Goal: Transaction & Acquisition: Purchase product/service

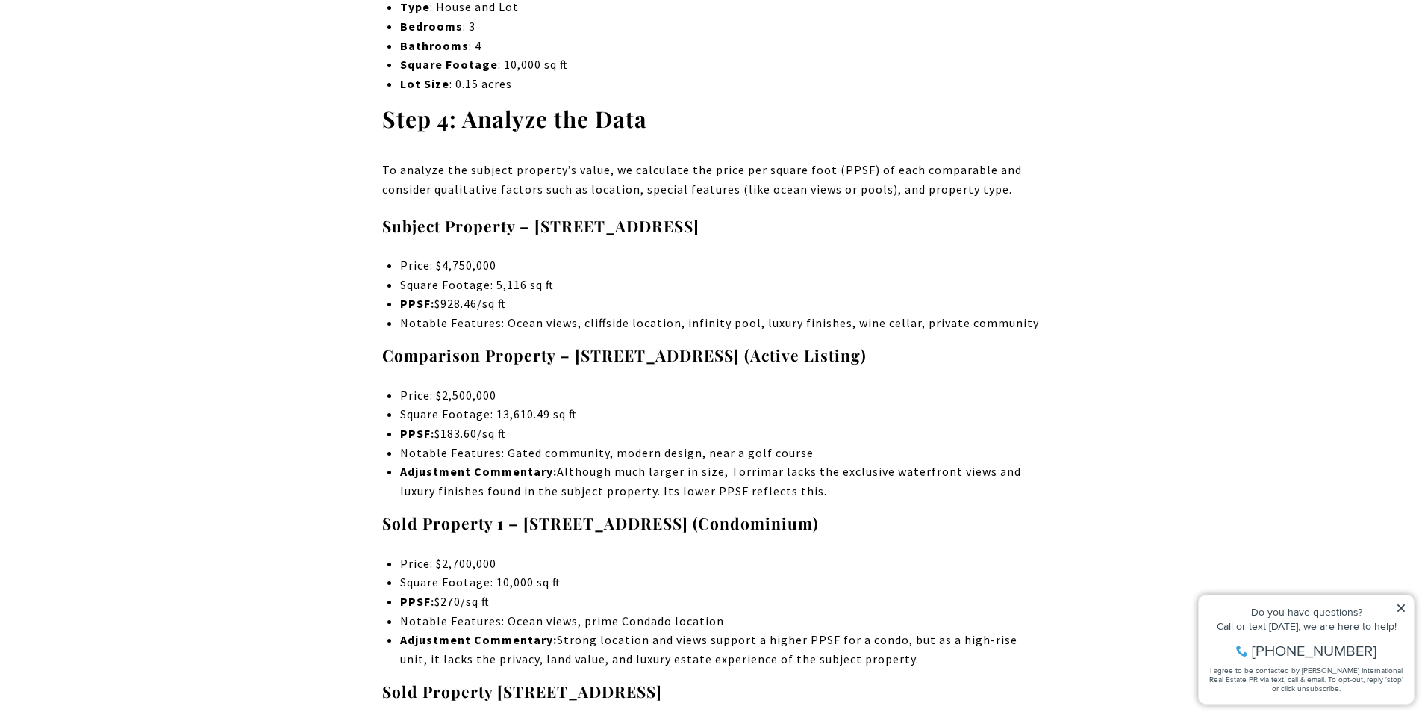
scroll to position [17172, 0]
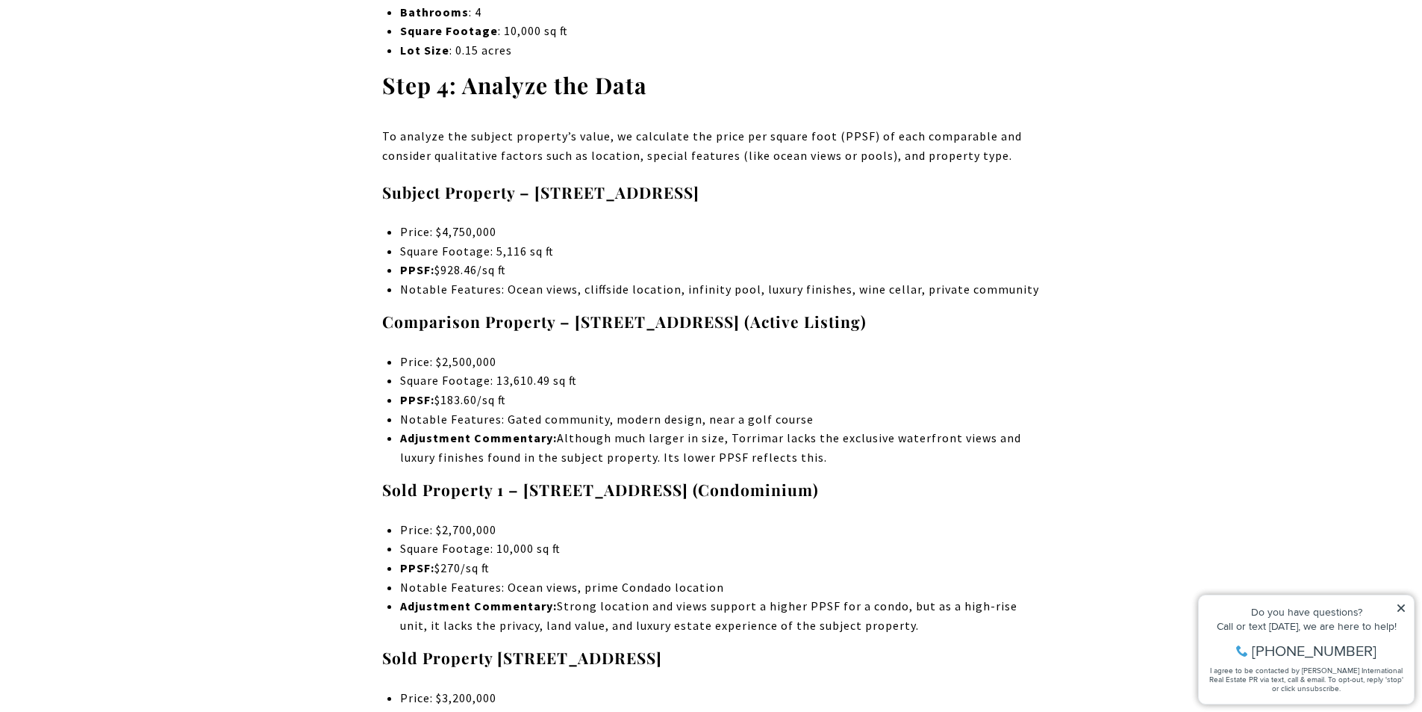
click at [1404, 607] on icon at bounding box center [1401, 608] width 10 height 10
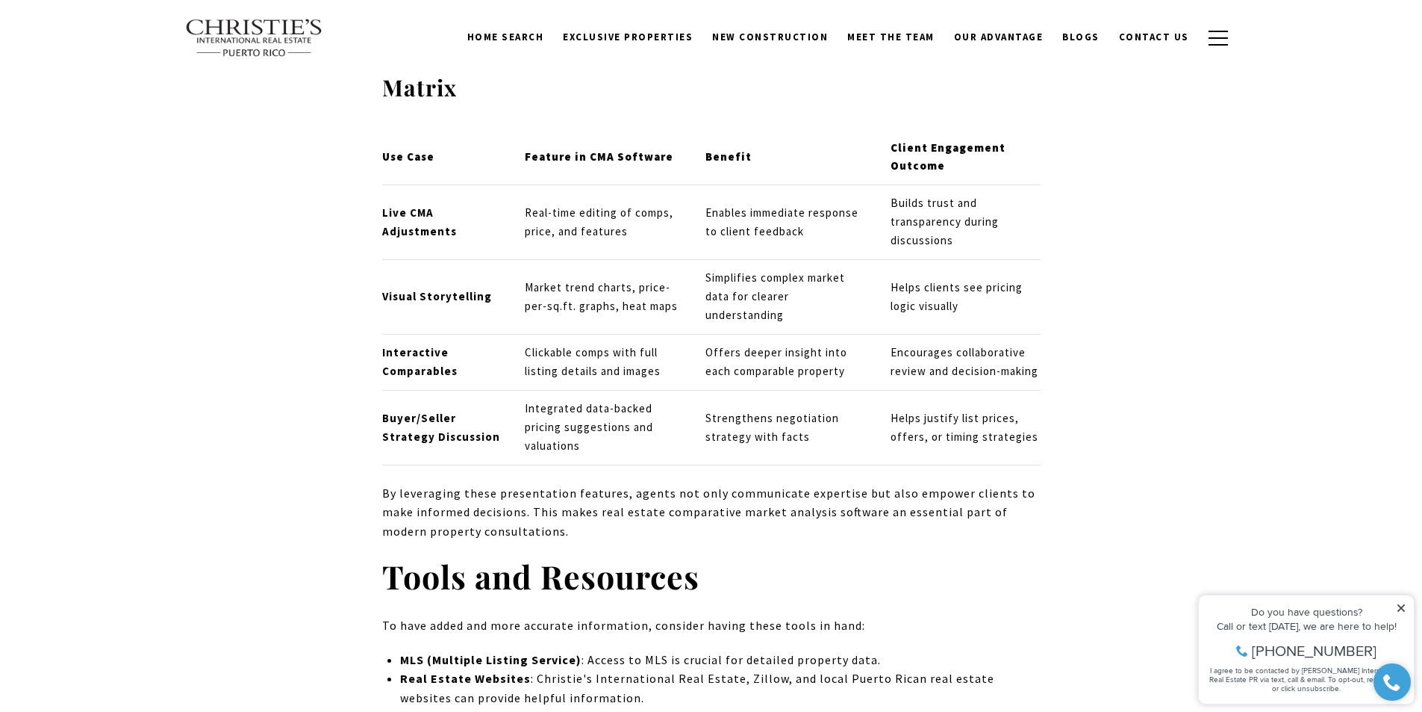
scroll to position [11797, 0]
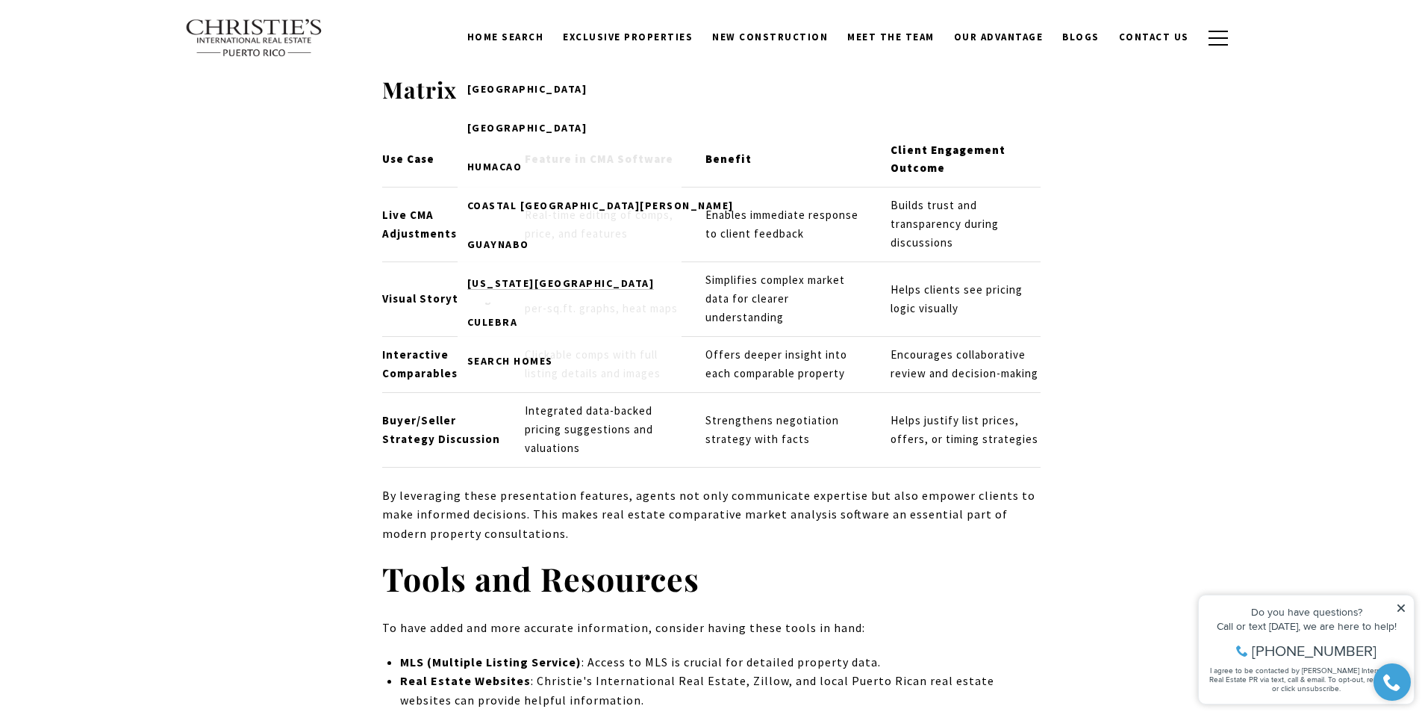
click at [544, 287] on span "Puerto Rico West Coast" at bounding box center [560, 282] width 187 height 13
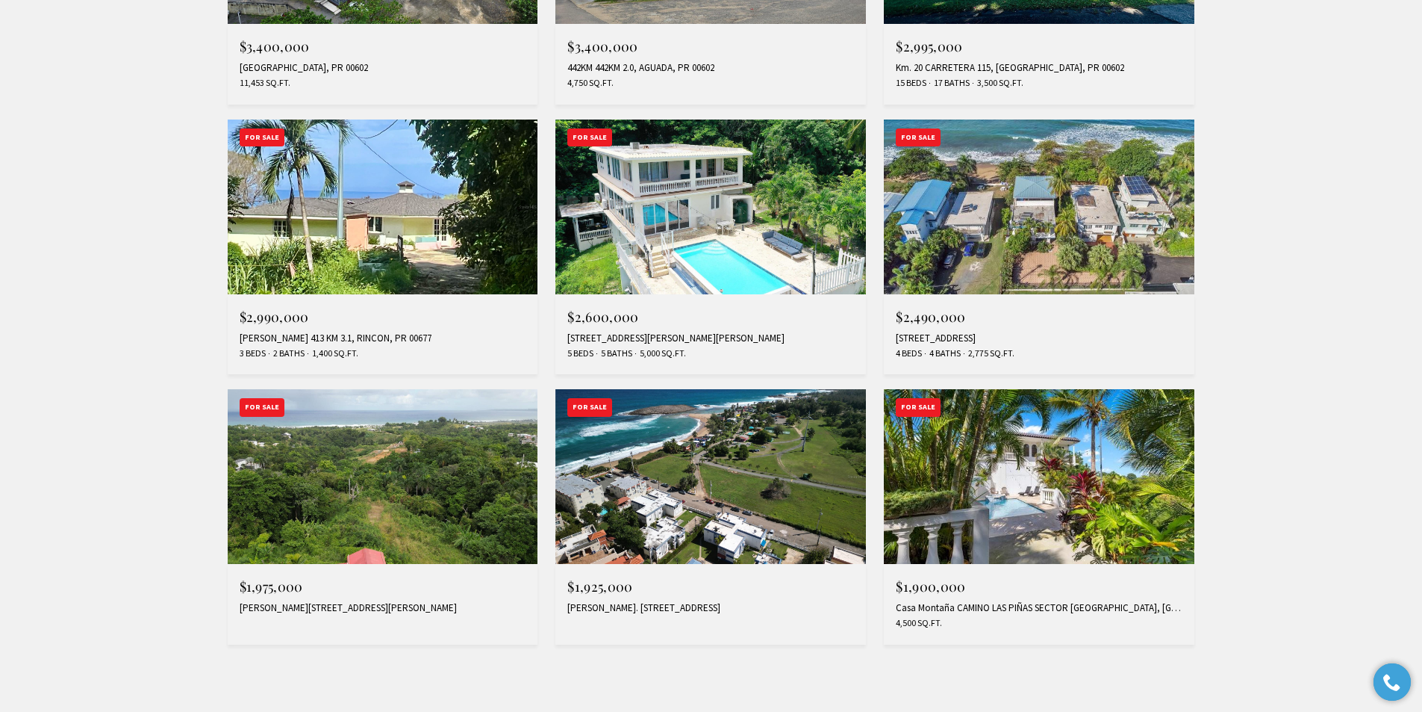
scroll to position [1120, 0]
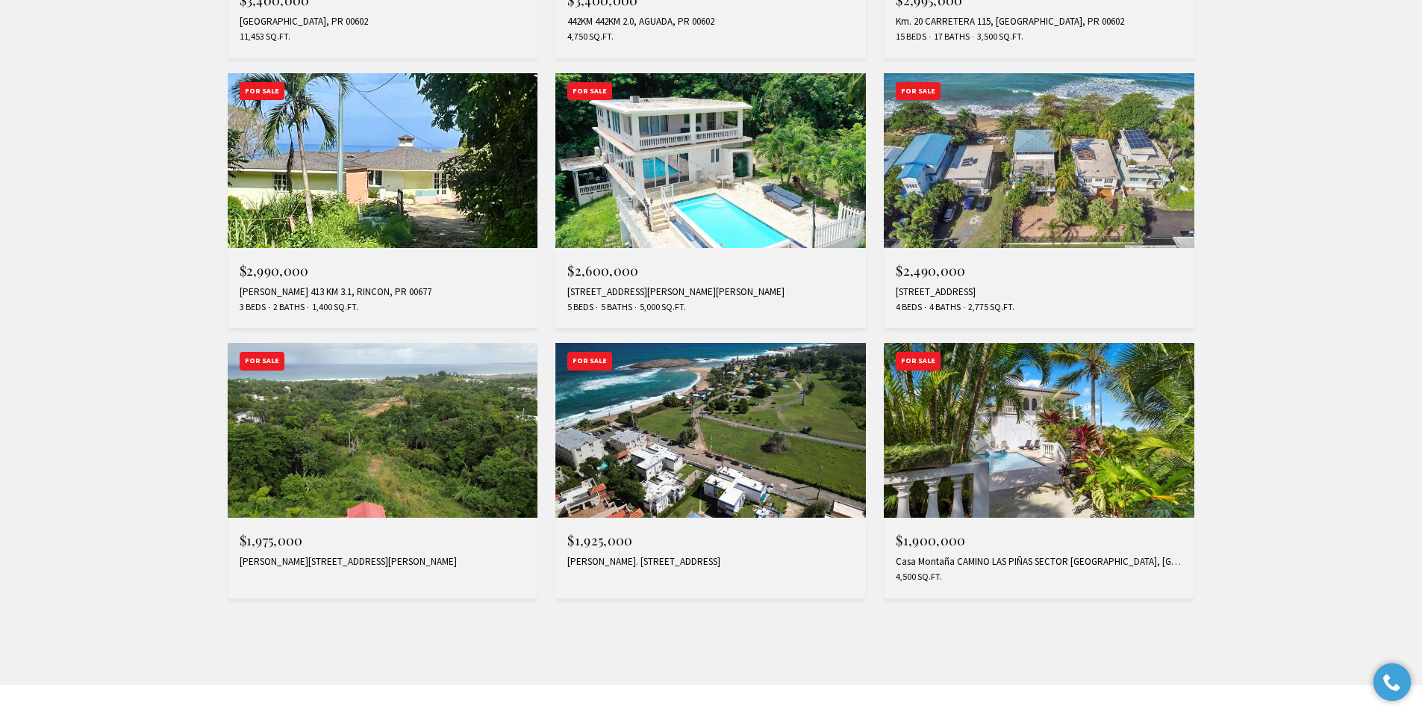
click at [1122, 452] on img at bounding box center [1039, 430] width 311 height 175
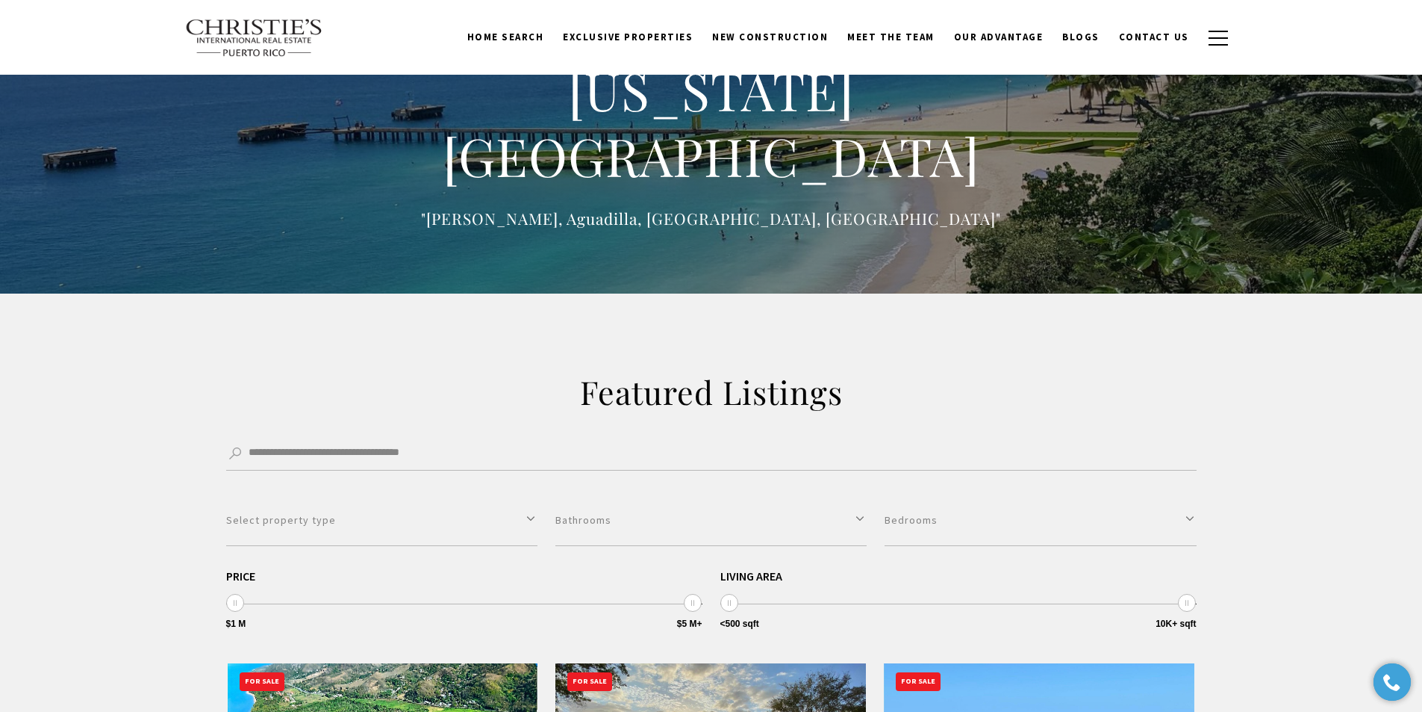
scroll to position [0, 0]
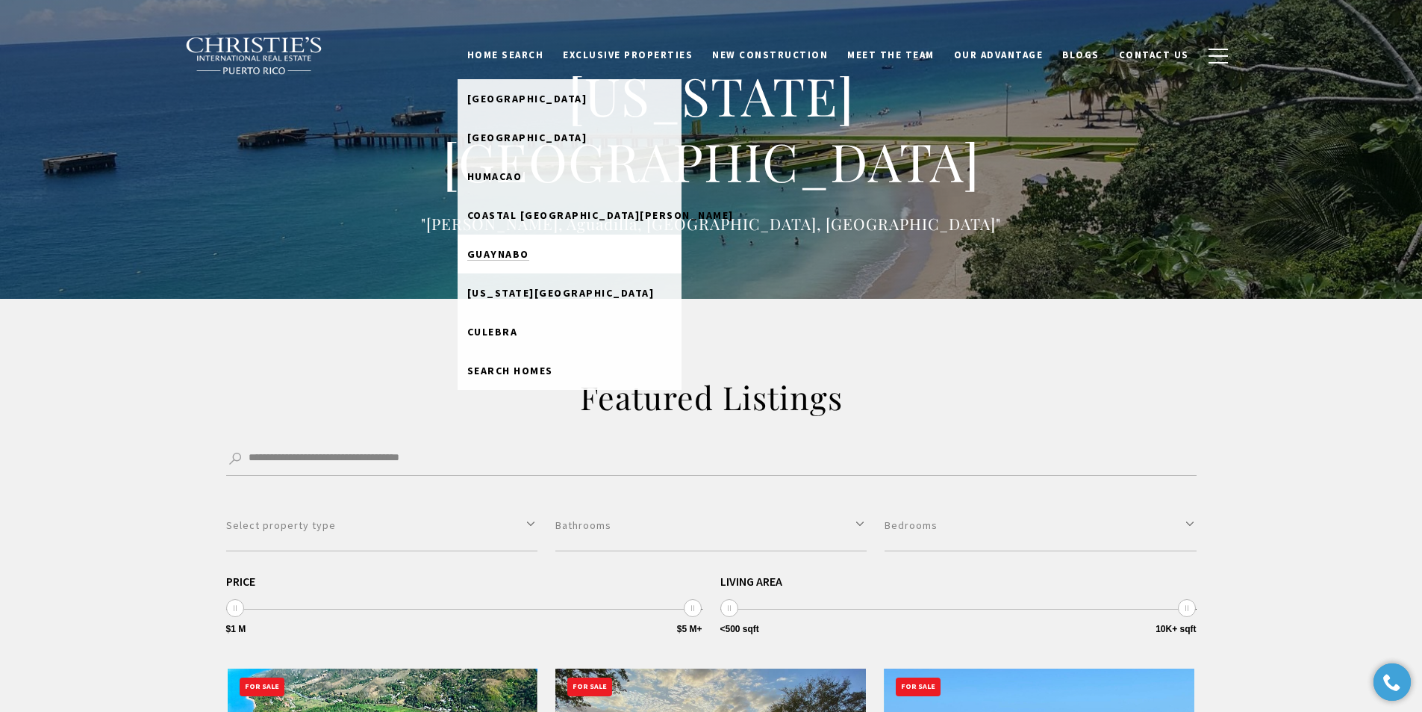
click at [552, 244] on link "Guaynabo" at bounding box center [570, 253] width 224 height 39
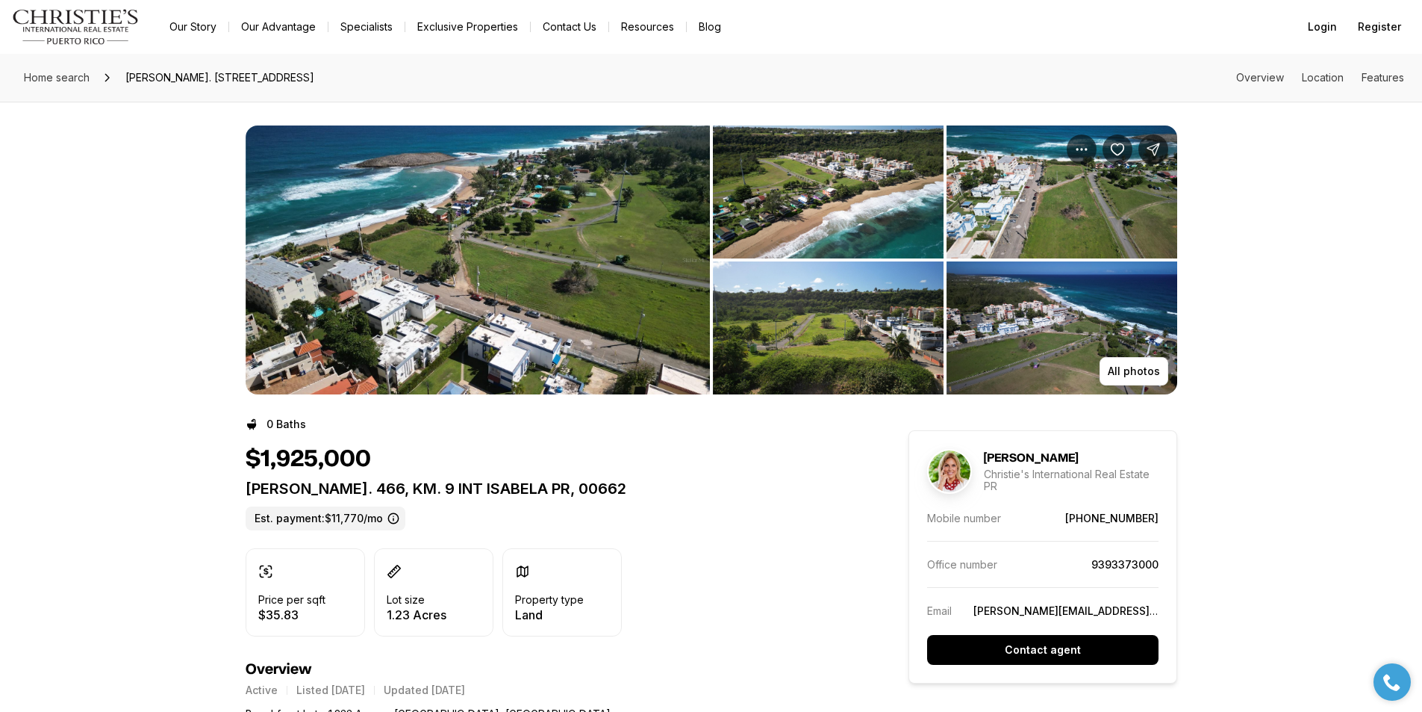
click at [645, 328] on img "View image gallery" at bounding box center [478, 259] width 464 height 269
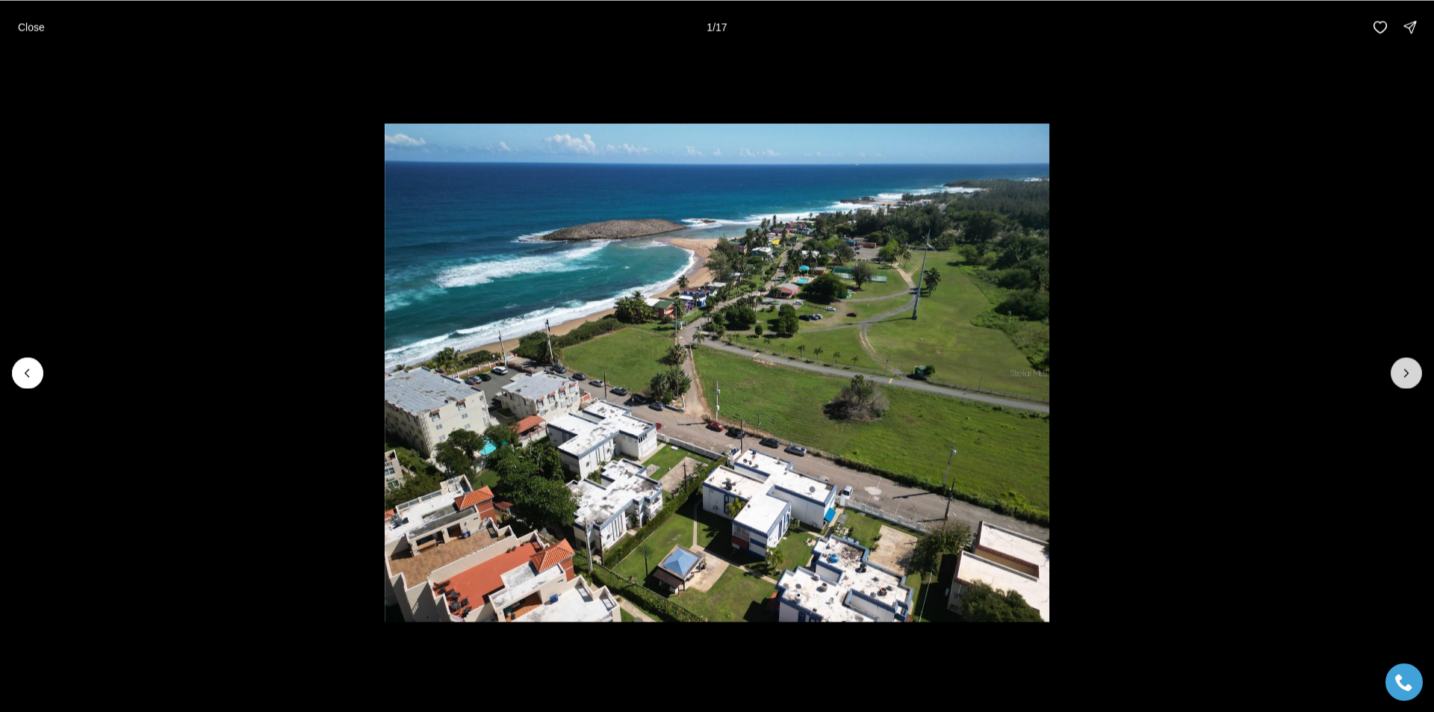
click at [1403, 379] on icon "Next slide" at bounding box center [1405, 372] width 15 height 15
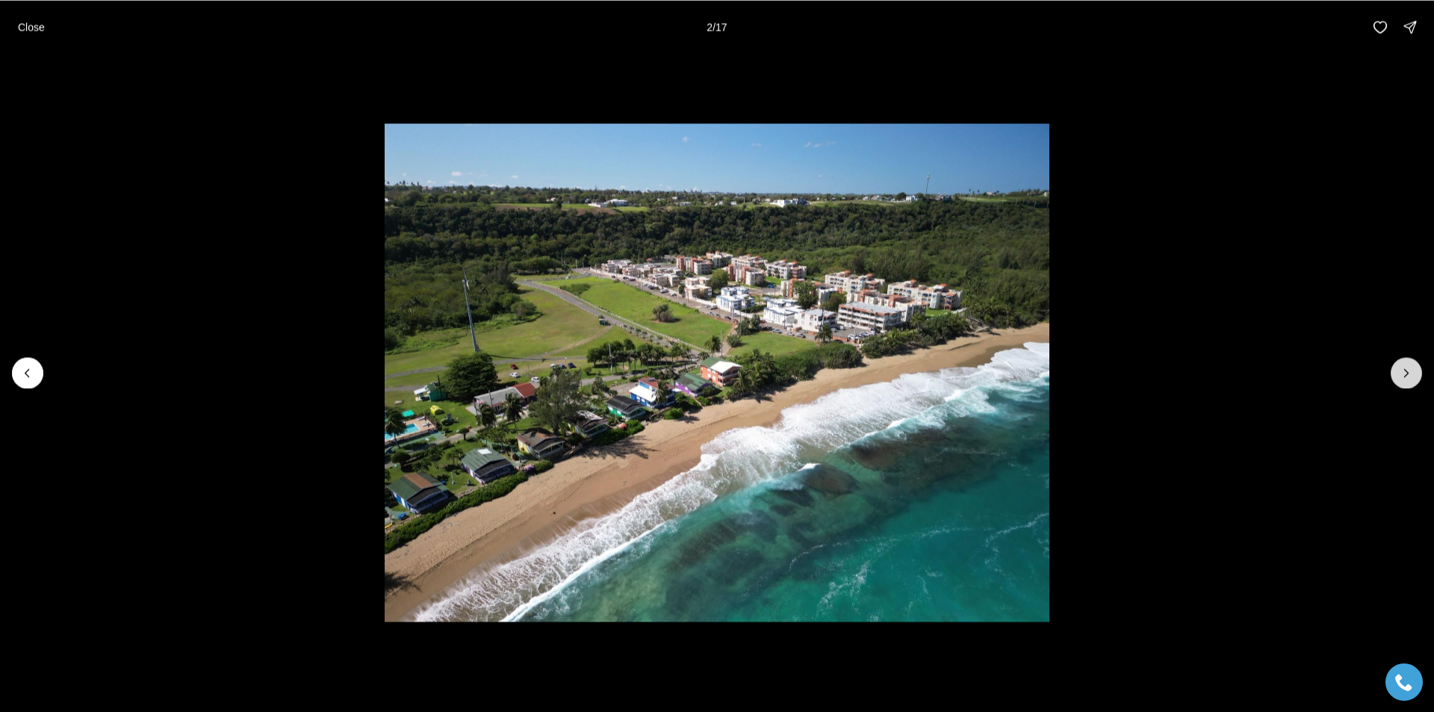
click at [1399, 376] on icon "Next slide" at bounding box center [1405, 372] width 15 height 15
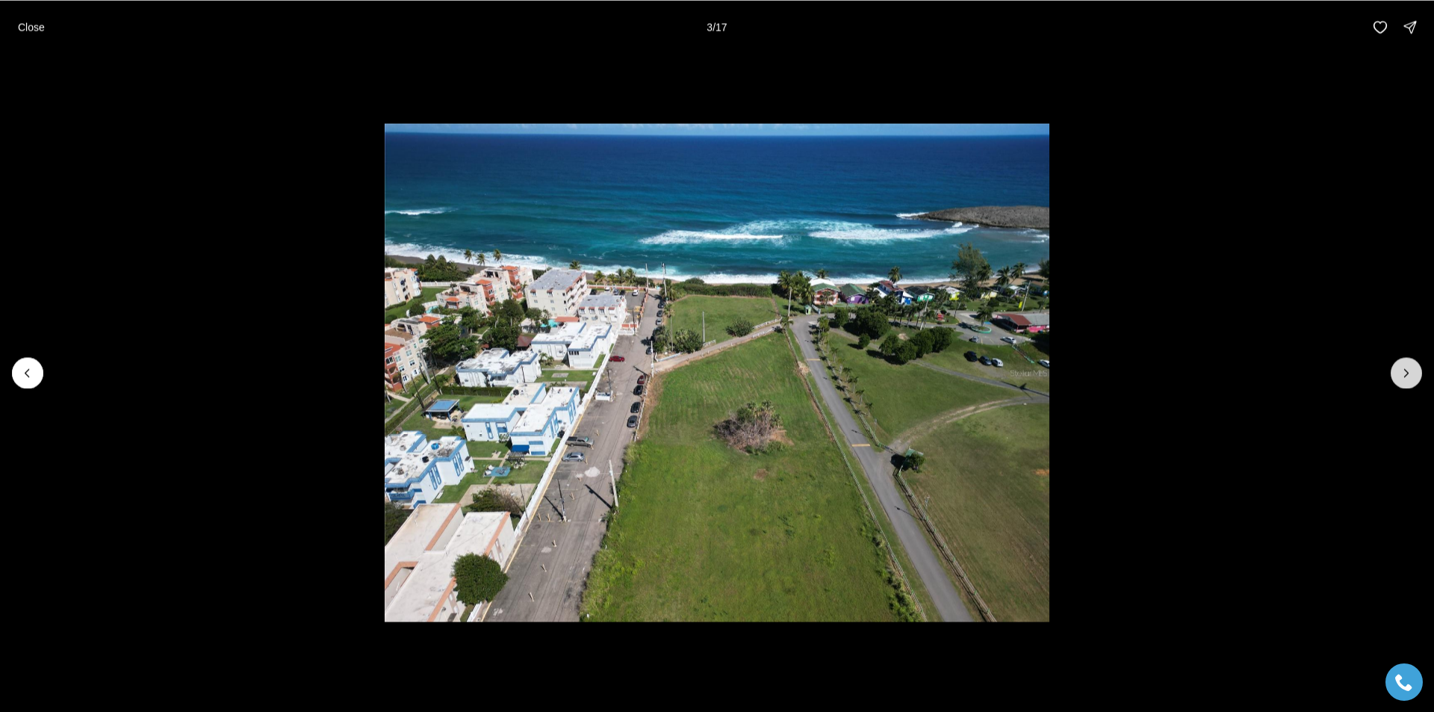
click at [1399, 376] on icon "Next slide" at bounding box center [1405, 372] width 15 height 15
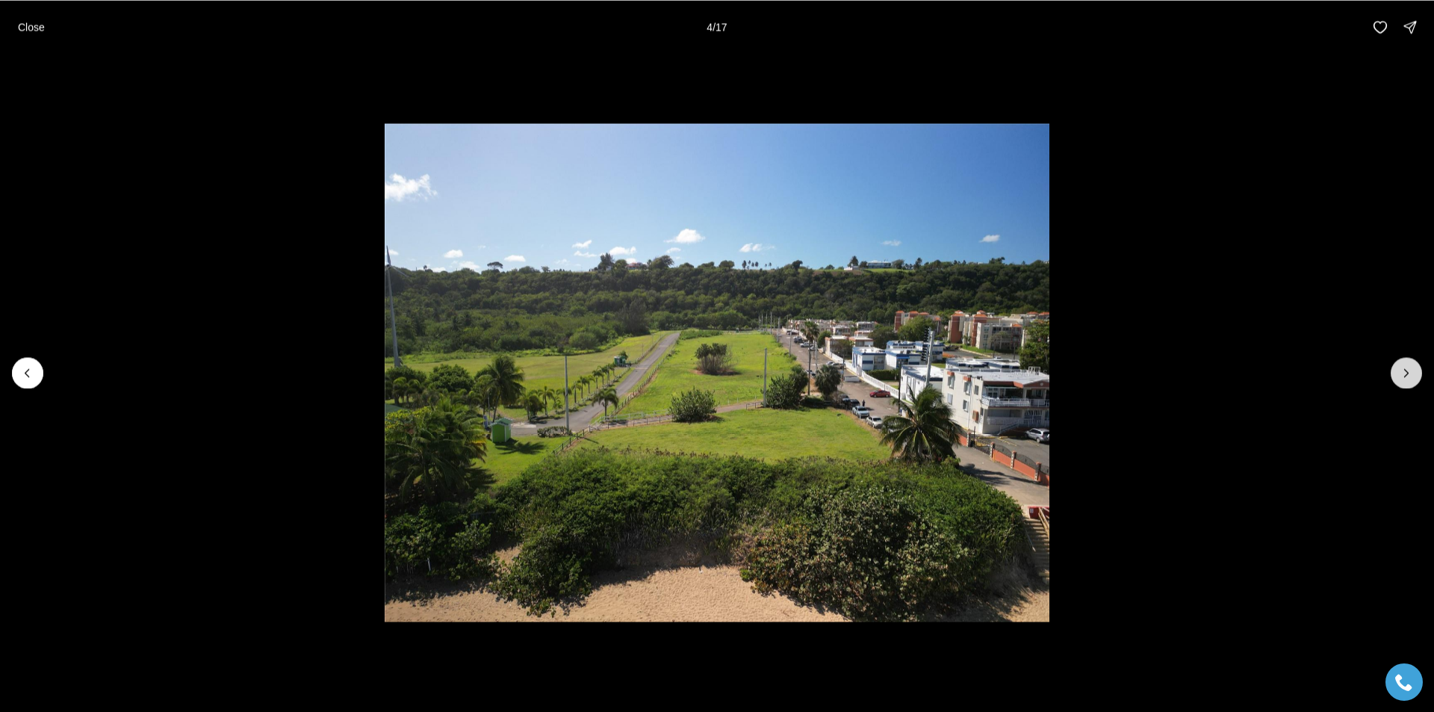
click at [1399, 376] on icon "Next slide" at bounding box center [1405, 372] width 15 height 15
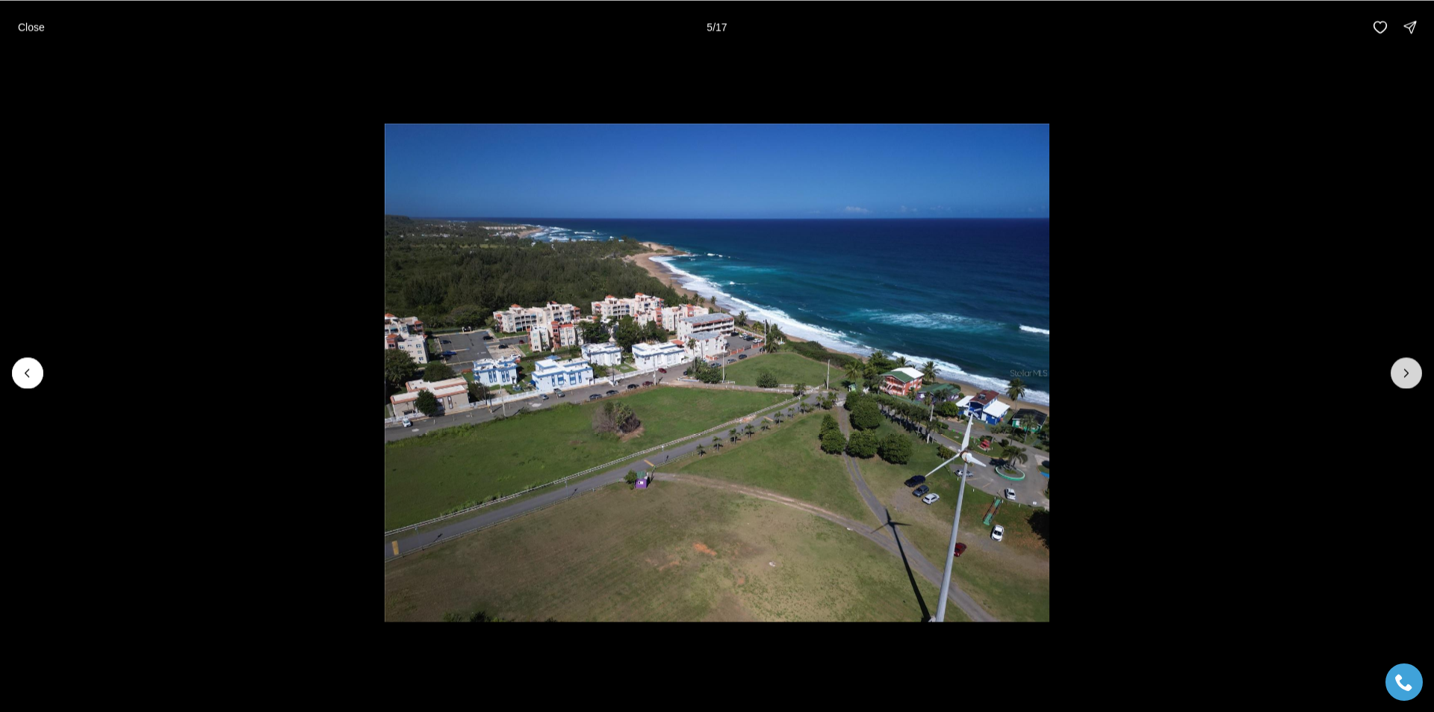
click at [1395, 375] on button "Next slide" at bounding box center [1405, 372] width 31 height 31
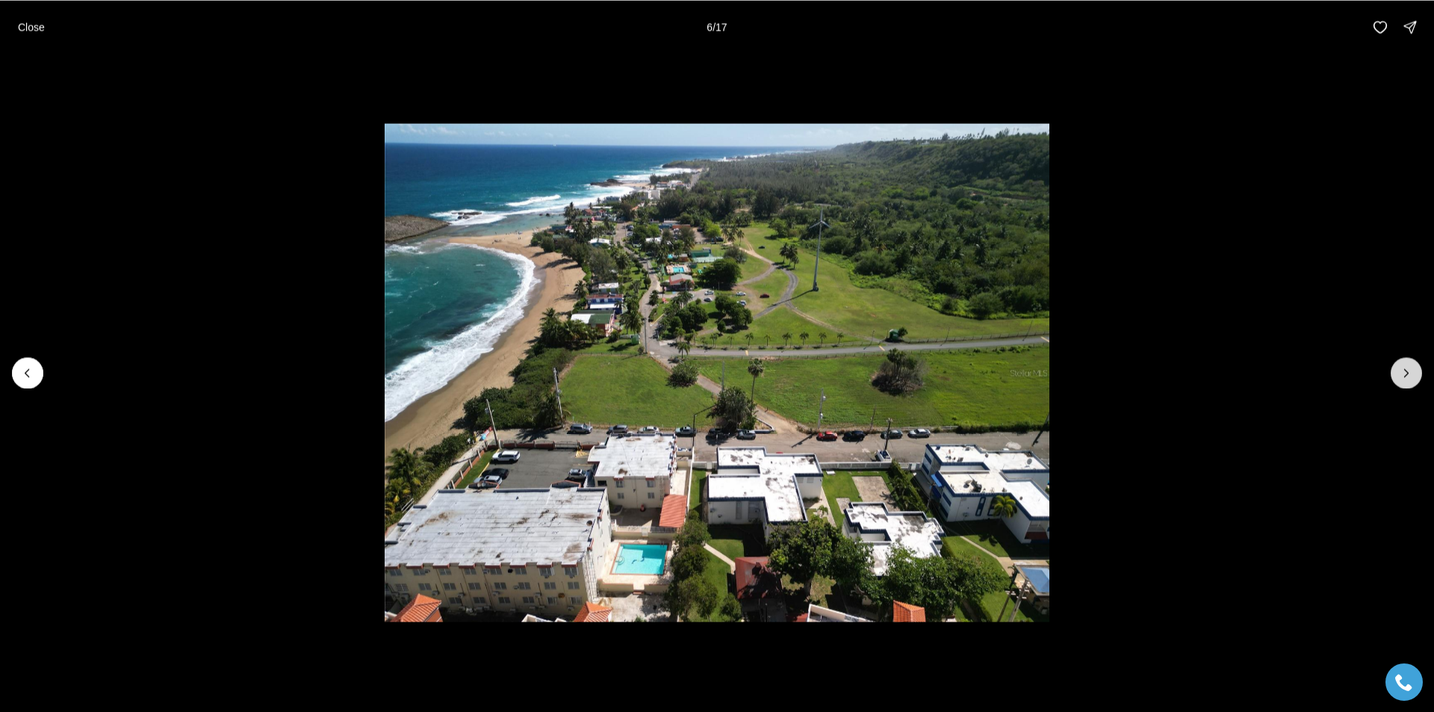
click at [1395, 375] on button "Next slide" at bounding box center [1405, 372] width 31 height 31
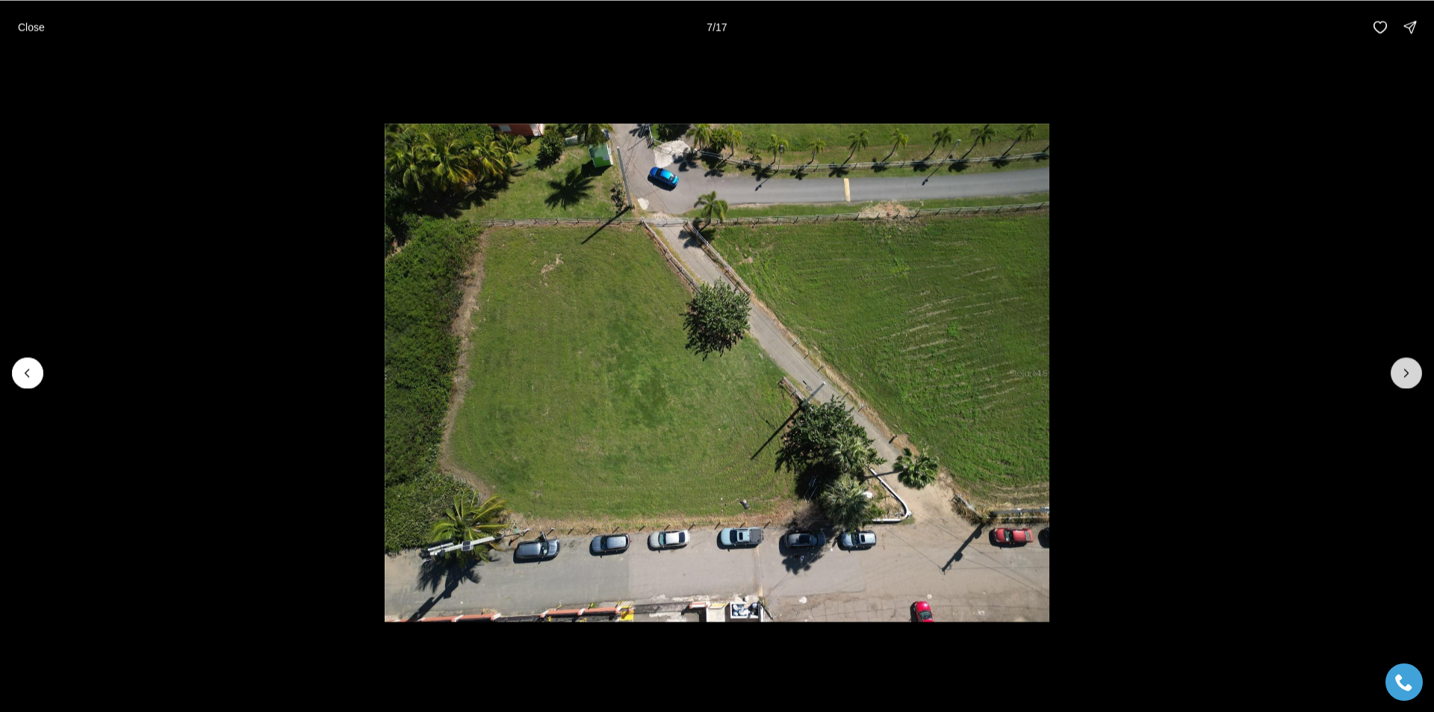
click at [1395, 375] on button "Next slide" at bounding box center [1405, 372] width 31 height 31
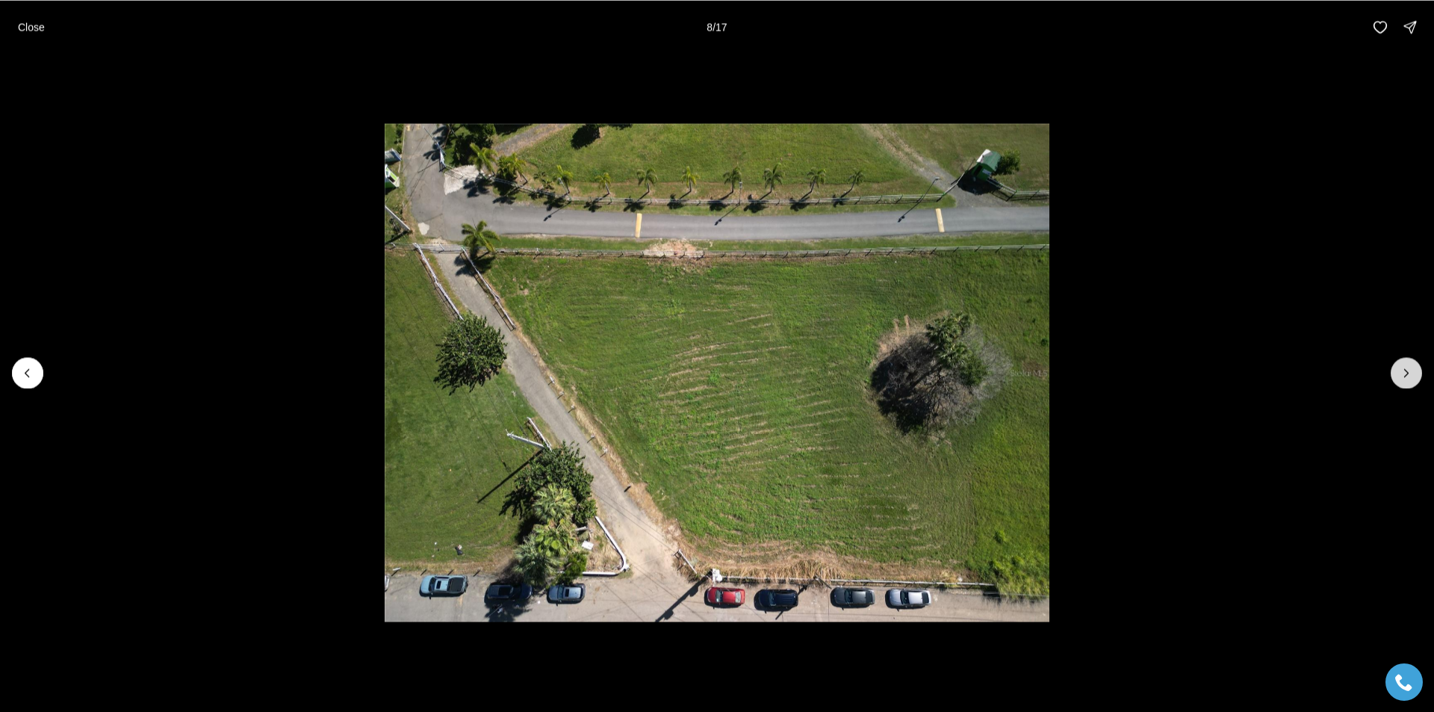
click at [1395, 375] on button "Next slide" at bounding box center [1405, 372] width 31 height 31
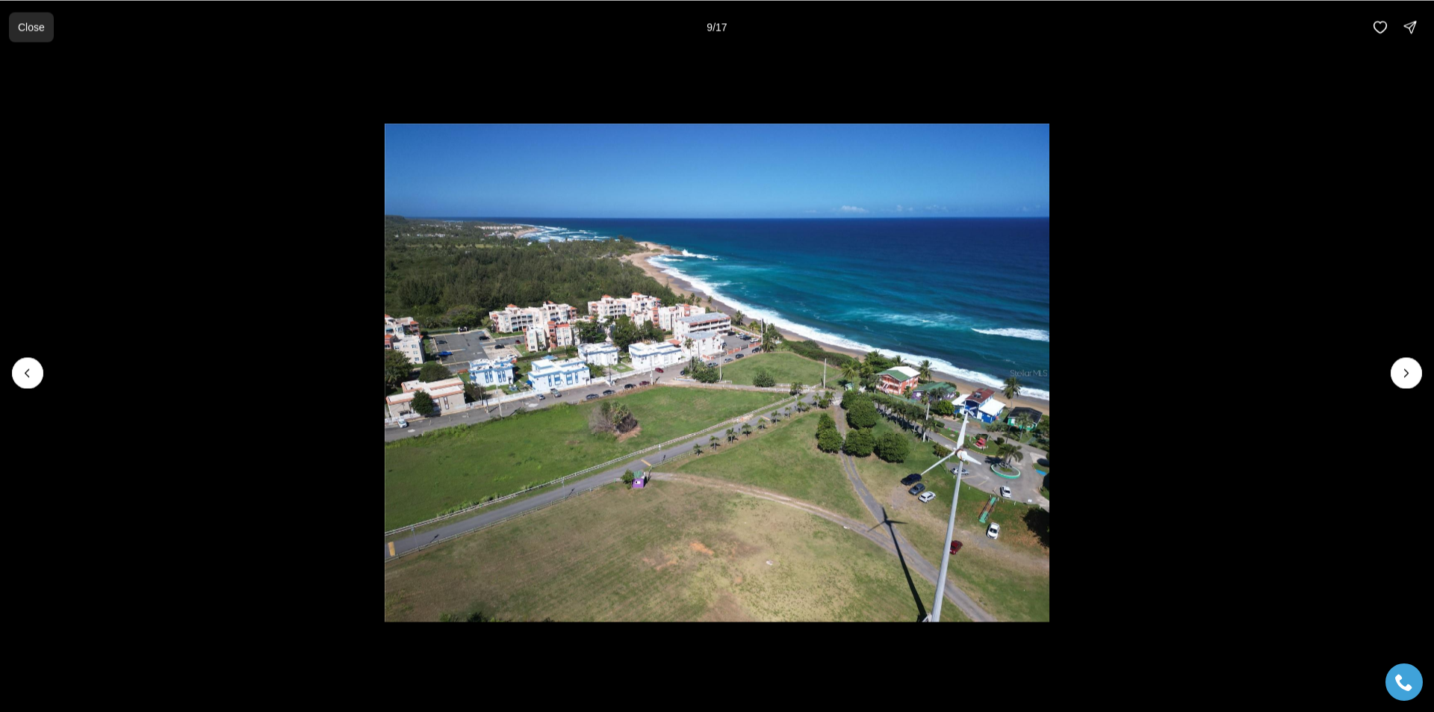
click at [21, 25] on p "Close" at bounding box center [31, 27] width 27 height 12
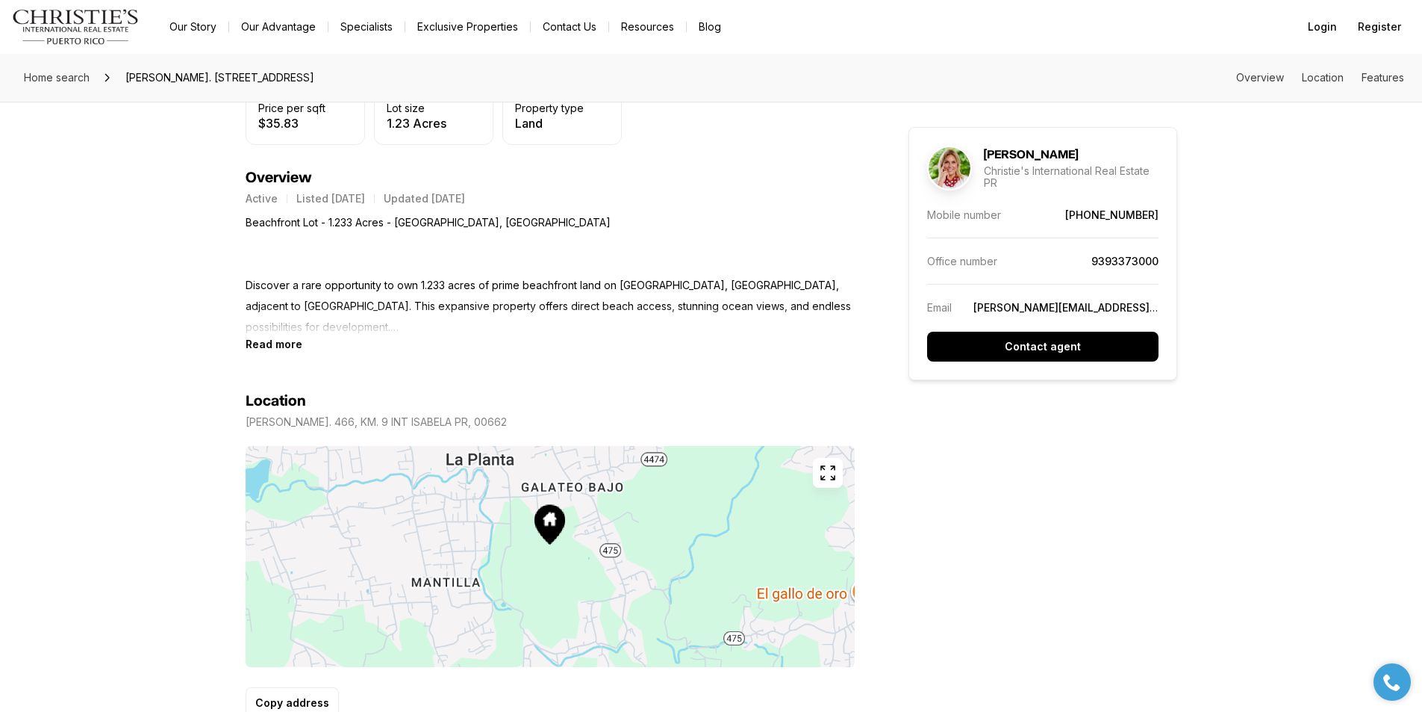
scroll to position [523, 0]
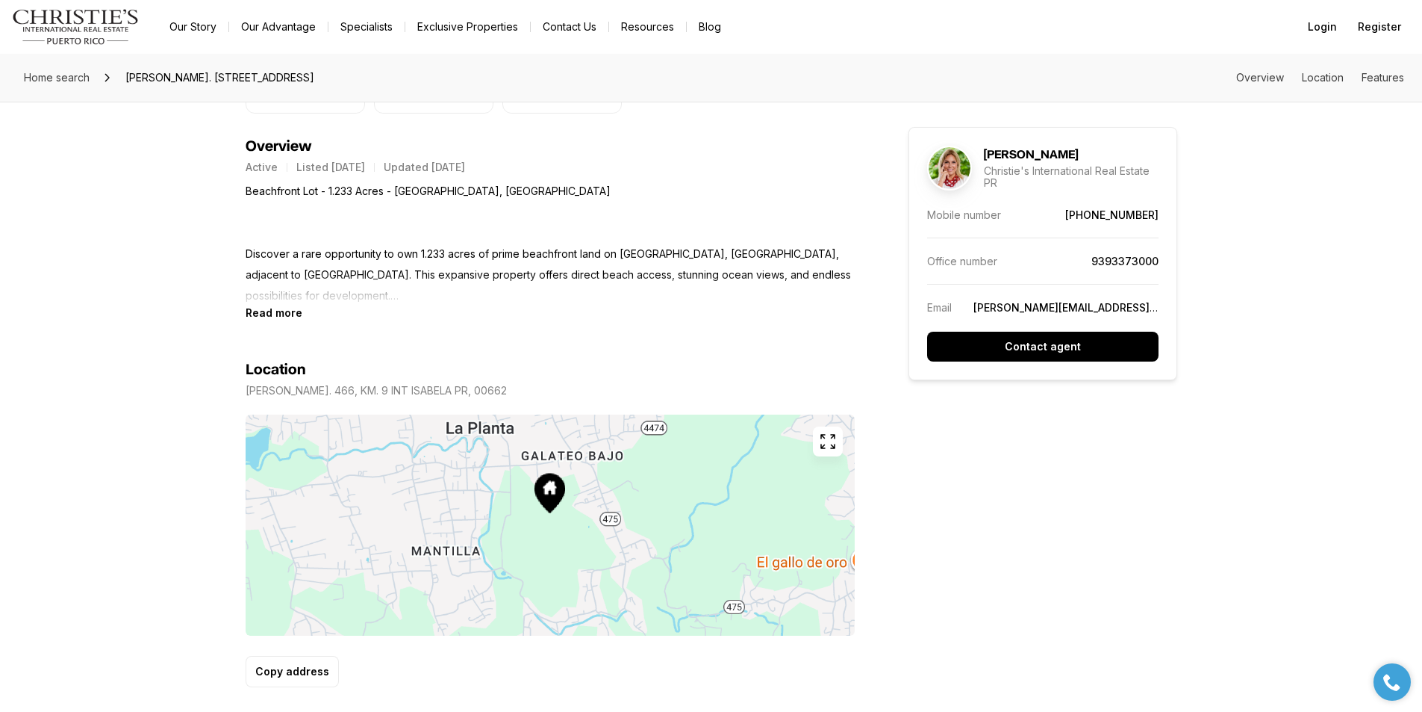
click at [262, 299] on p "Beachfront Lot - 1.233 Acres - Montones Beach, Isabela Discover a rare opportun…" at bounding box center [550, 243] width 609 height 125
click at [281, 315] on b "Read more" at bounding box center [274, 312] width 57 height 13
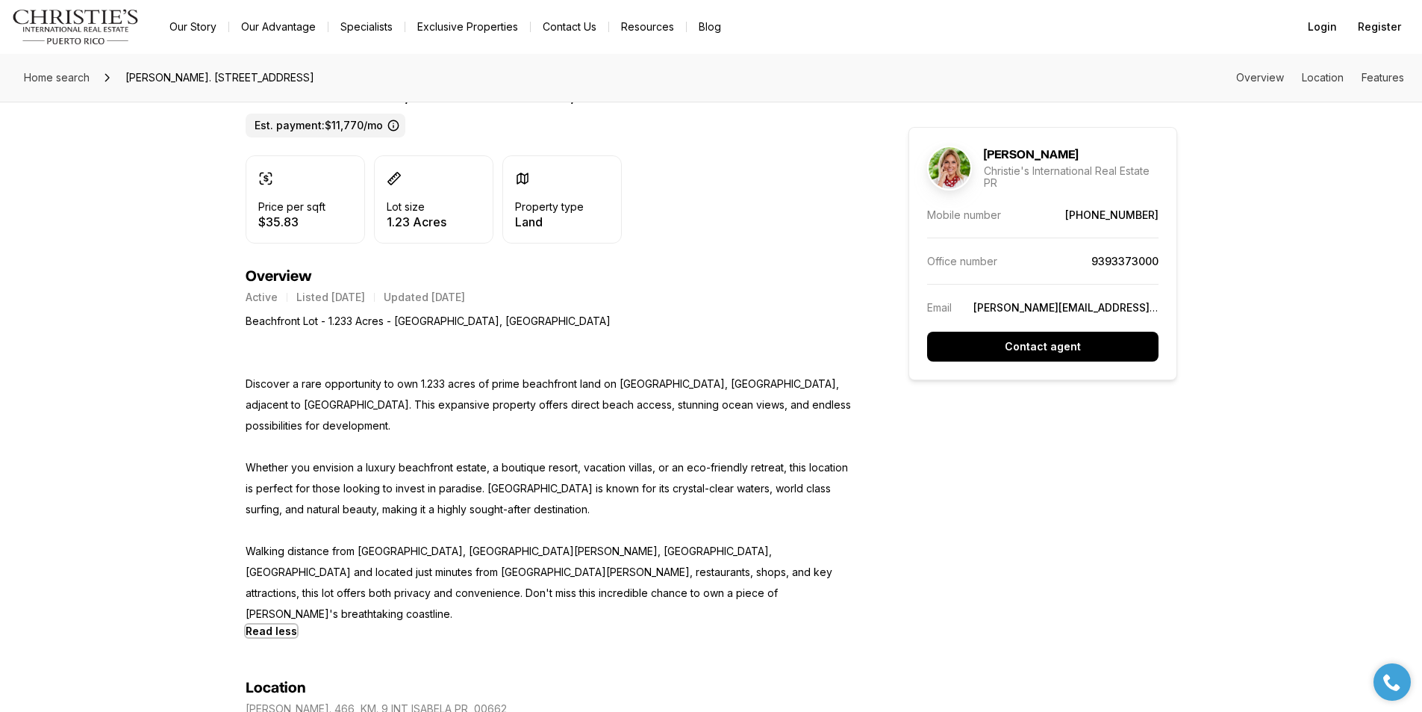
scroll to position [224, 0]
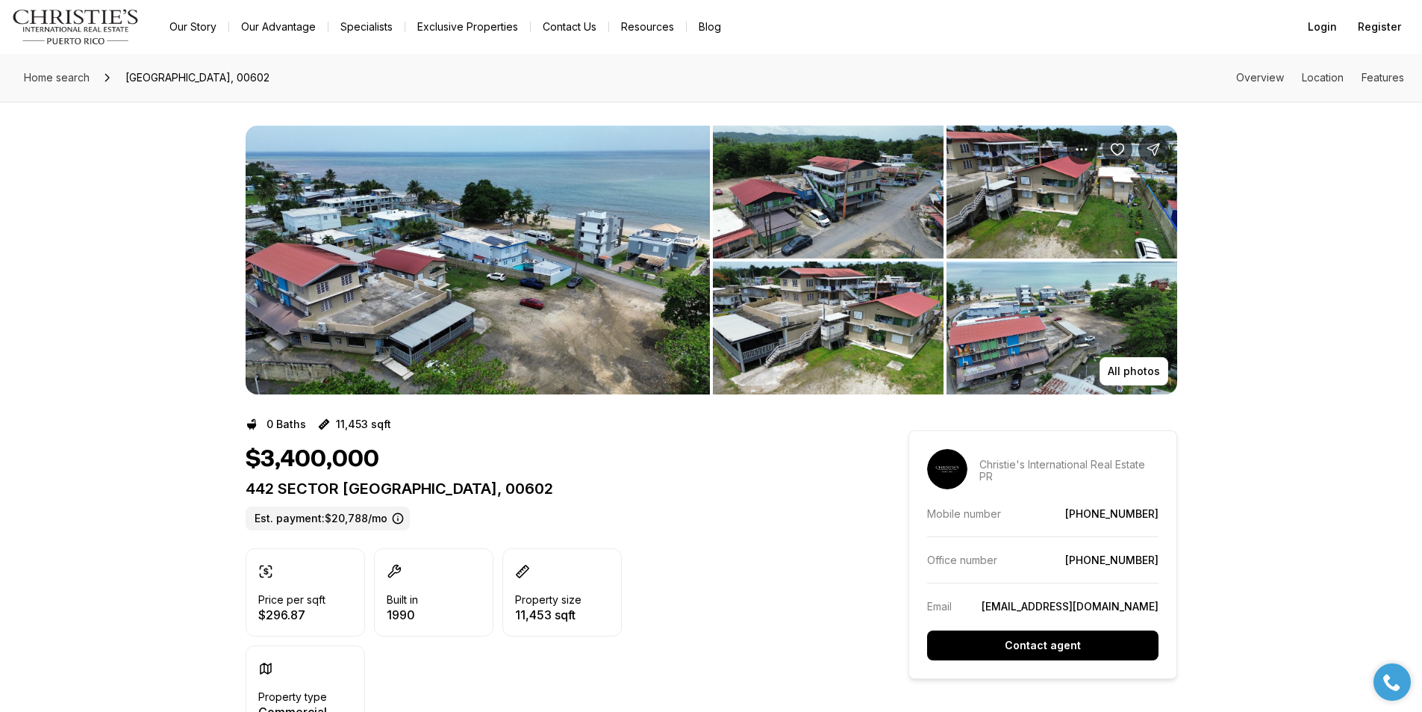
click at [603, 280] on img "View image gallery" at bounding box center [478, 259] width 464 height 269
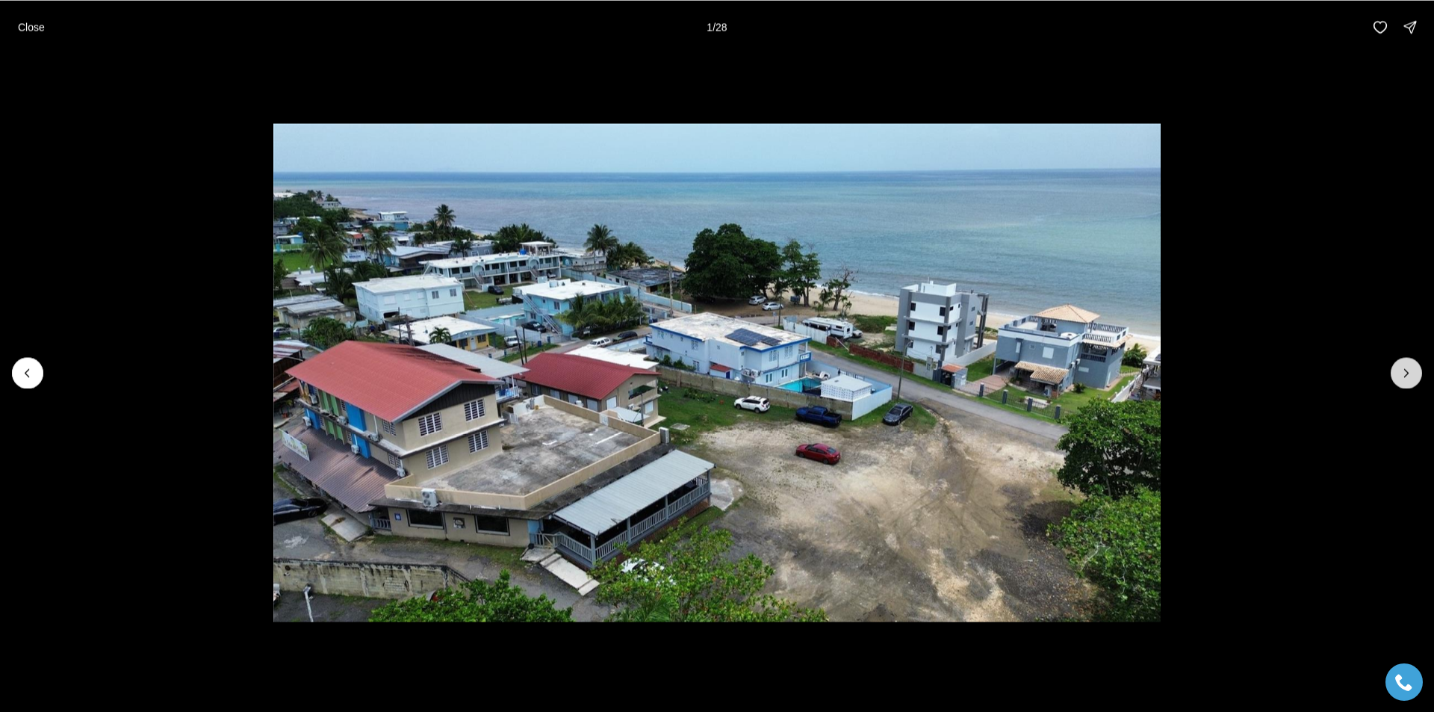
click at [1407, 367] on icon "Next slide" at bounding box center [1405, 372] width 15 height 15
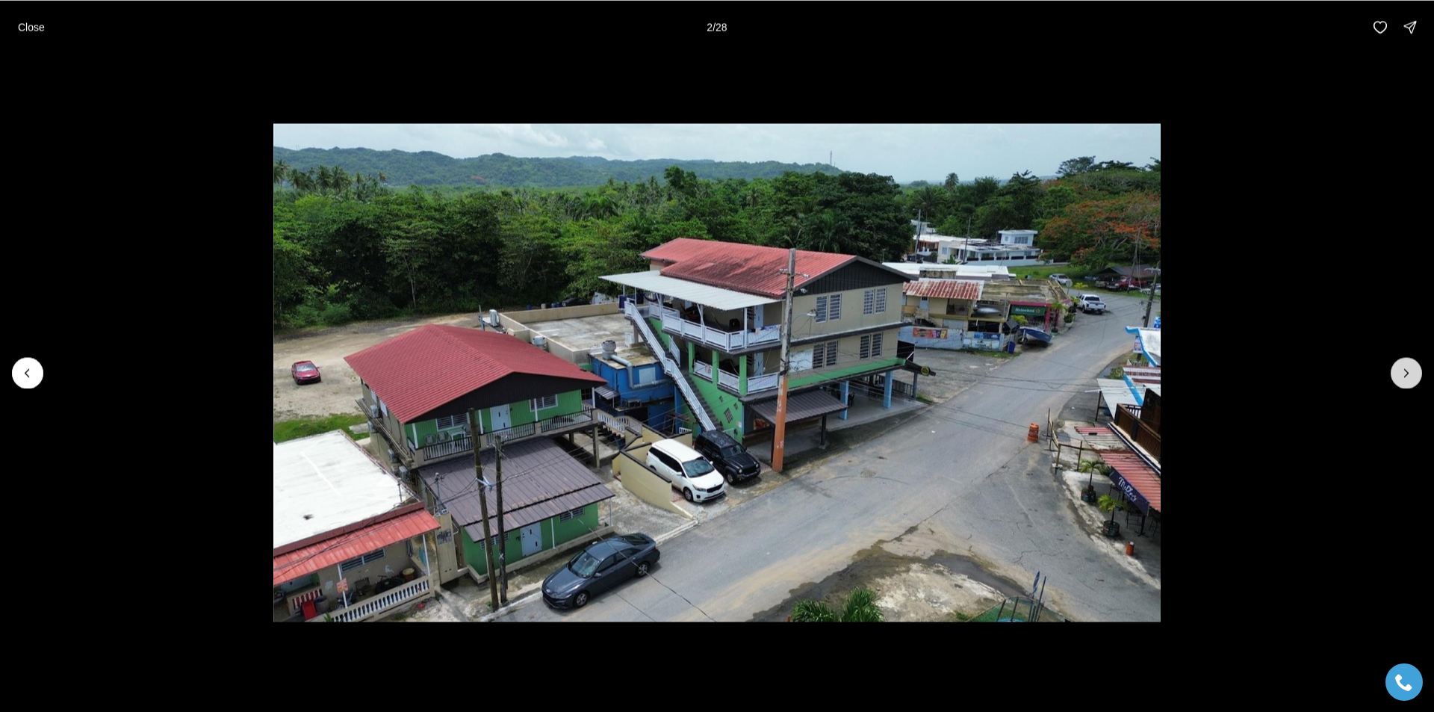
click at [1408, 367] on icon "Next slide" at bounding box center [1405, 372] width 15 height 15
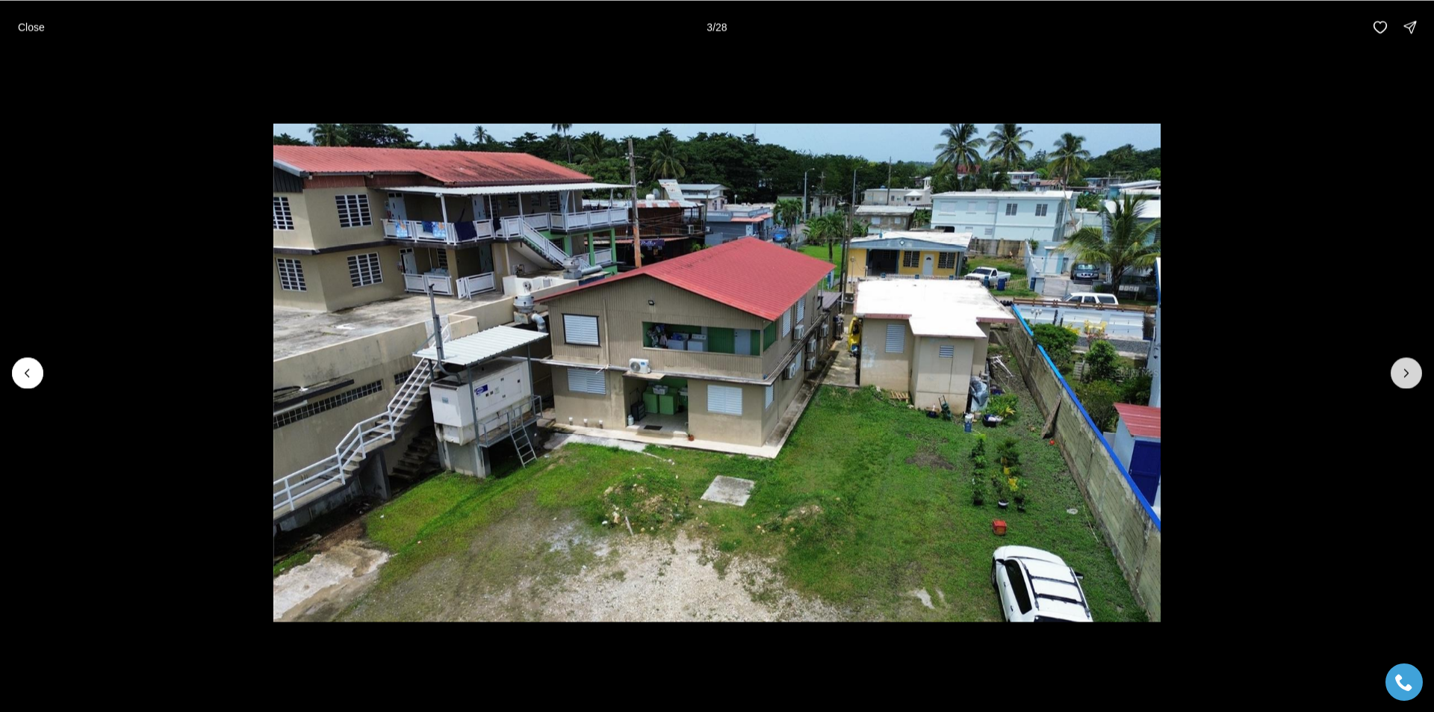
click at [1408, 367] on icon "Next slide" at bounding box center [1405, 372] width 15 height 15
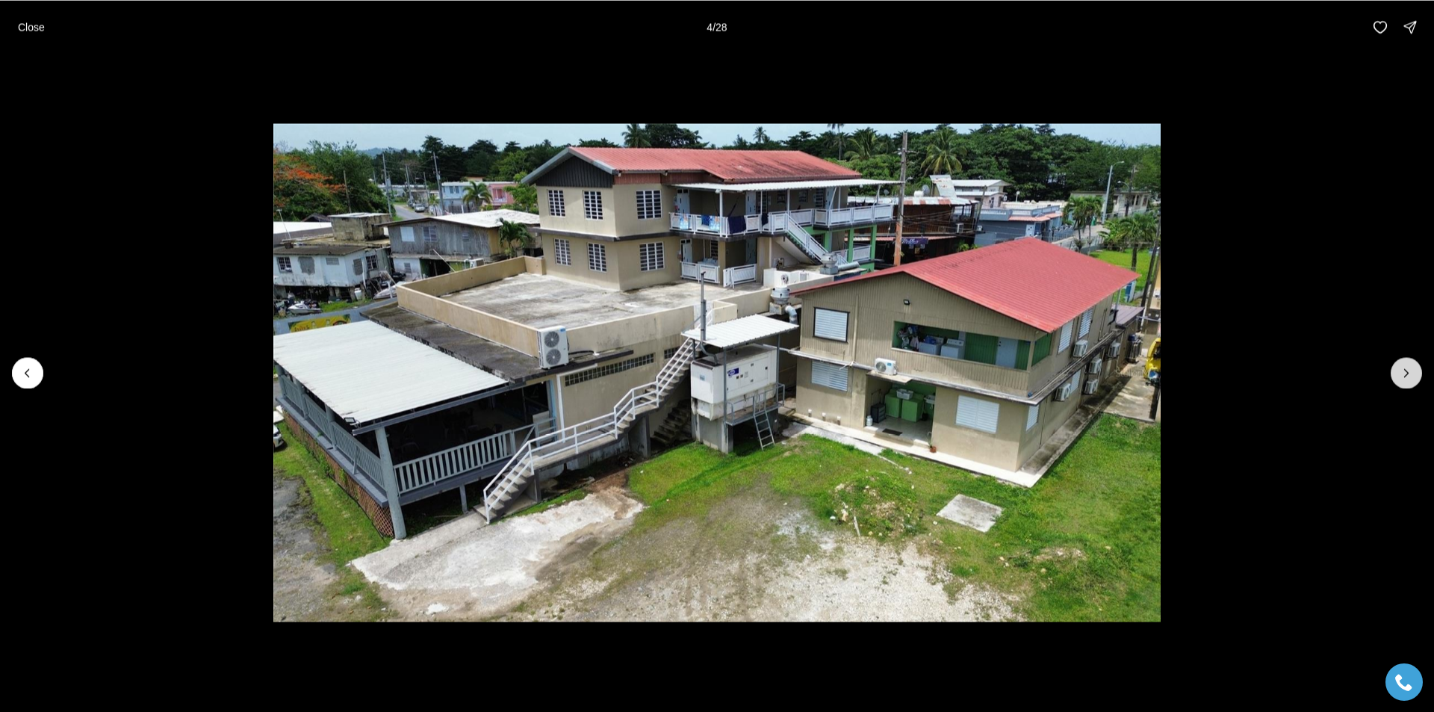
click at [1408, 367] on icon "Next slide" at bounding box center [1405, 372] width 15 height 15
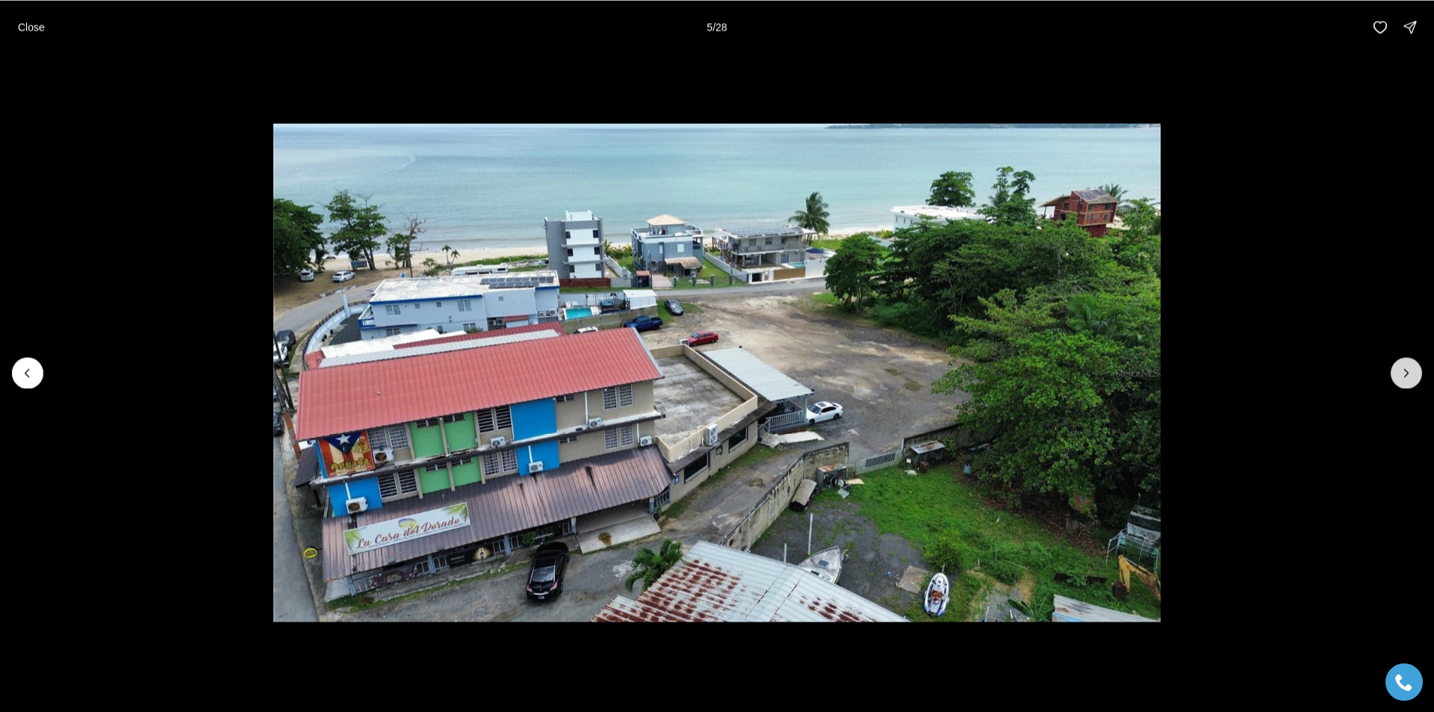
click at [1408, 367] on icon "Next slide" at bounding box center [1405, 372] width 15 height 15
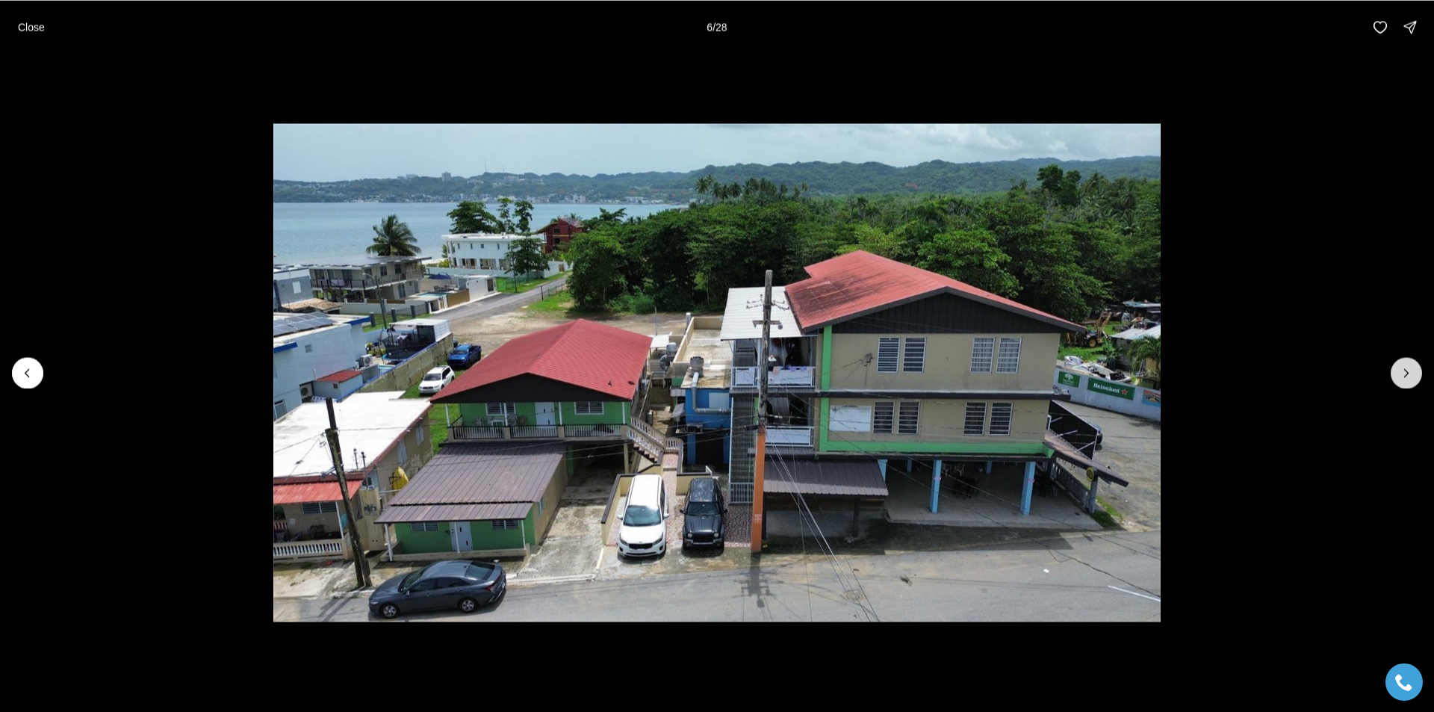
click at [1408, 367] on icon "Next slide" at bounding box center [1405, 372] width 15 height 15
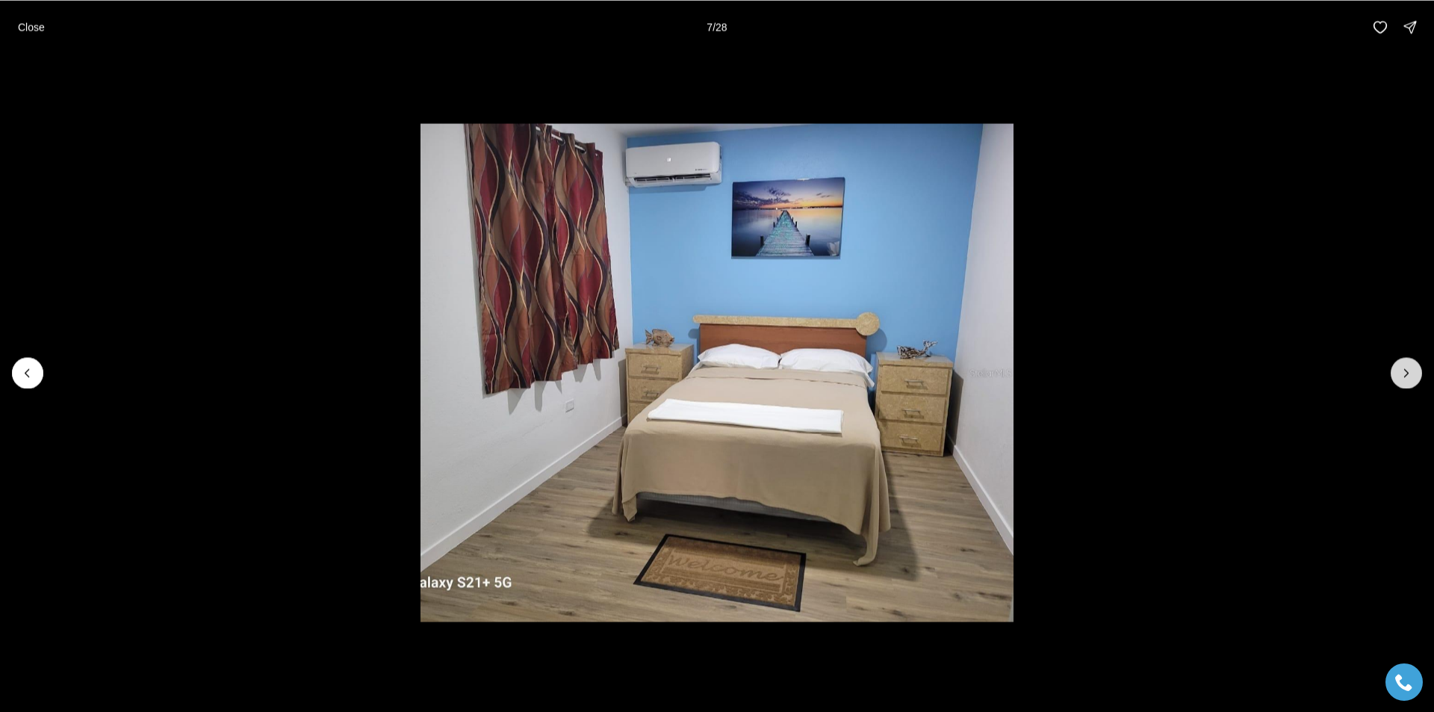
click at [1408, 367] on icon "Next slide" at bounding box center [1405, 372] width 15 height 15
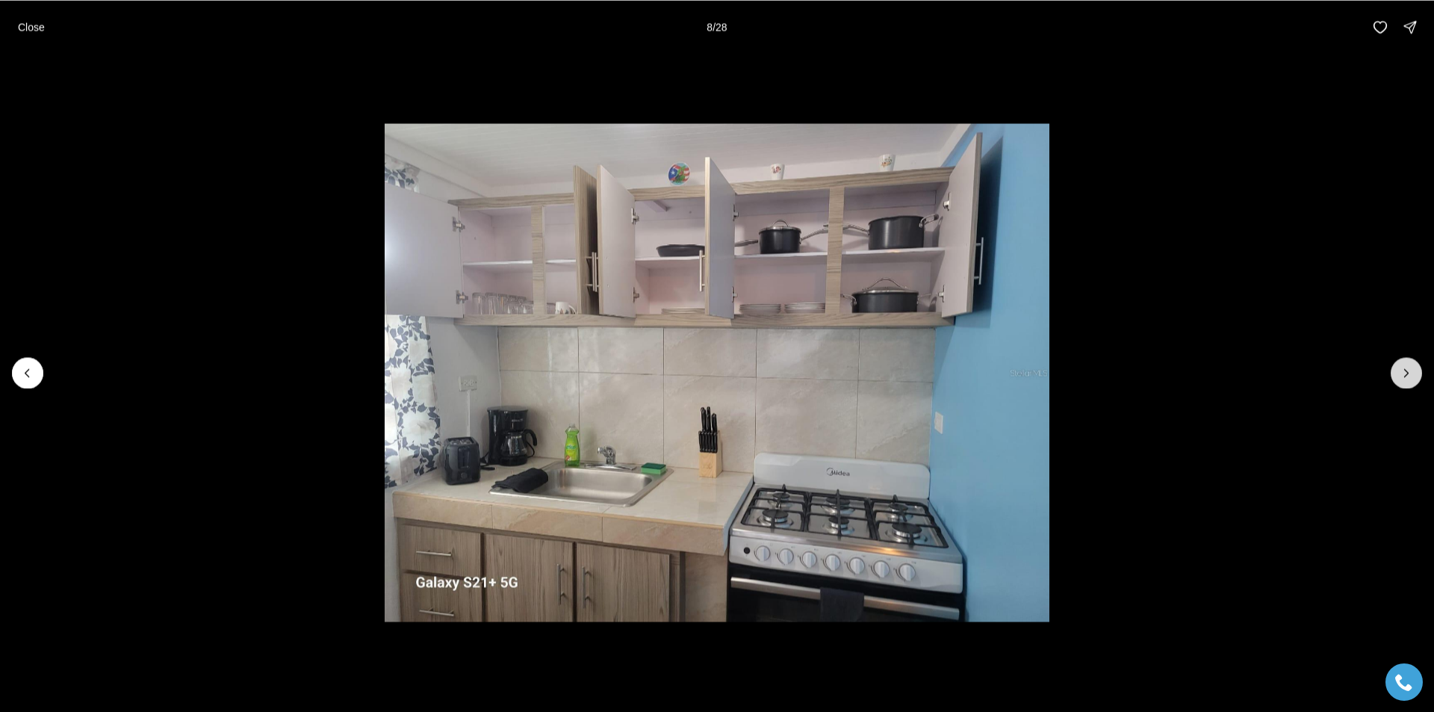
click at [1402, 367] on icon "Next slide" at bounding box center [1405, 372] width 15 height 15
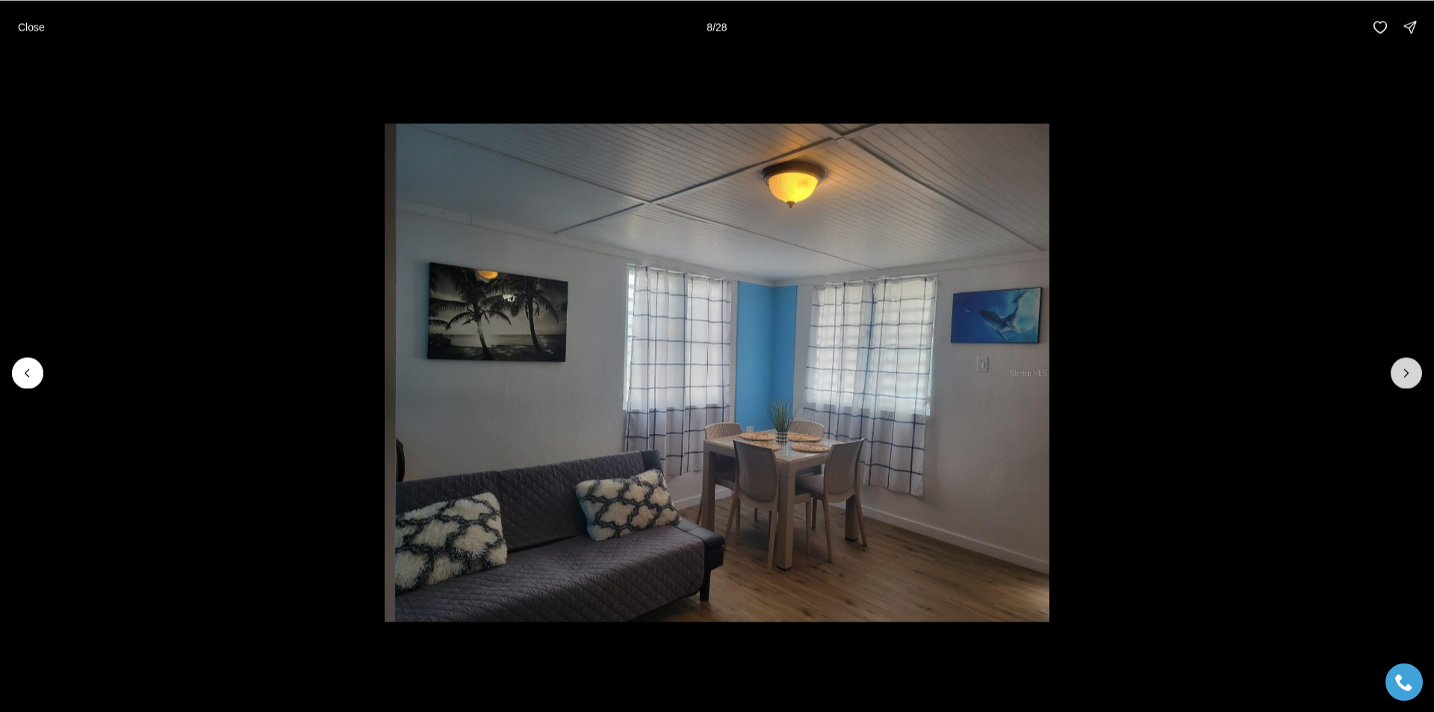
click at [1400, 367] on icon "Next slide" at bounding box center [1405, 372] width 15 height 15
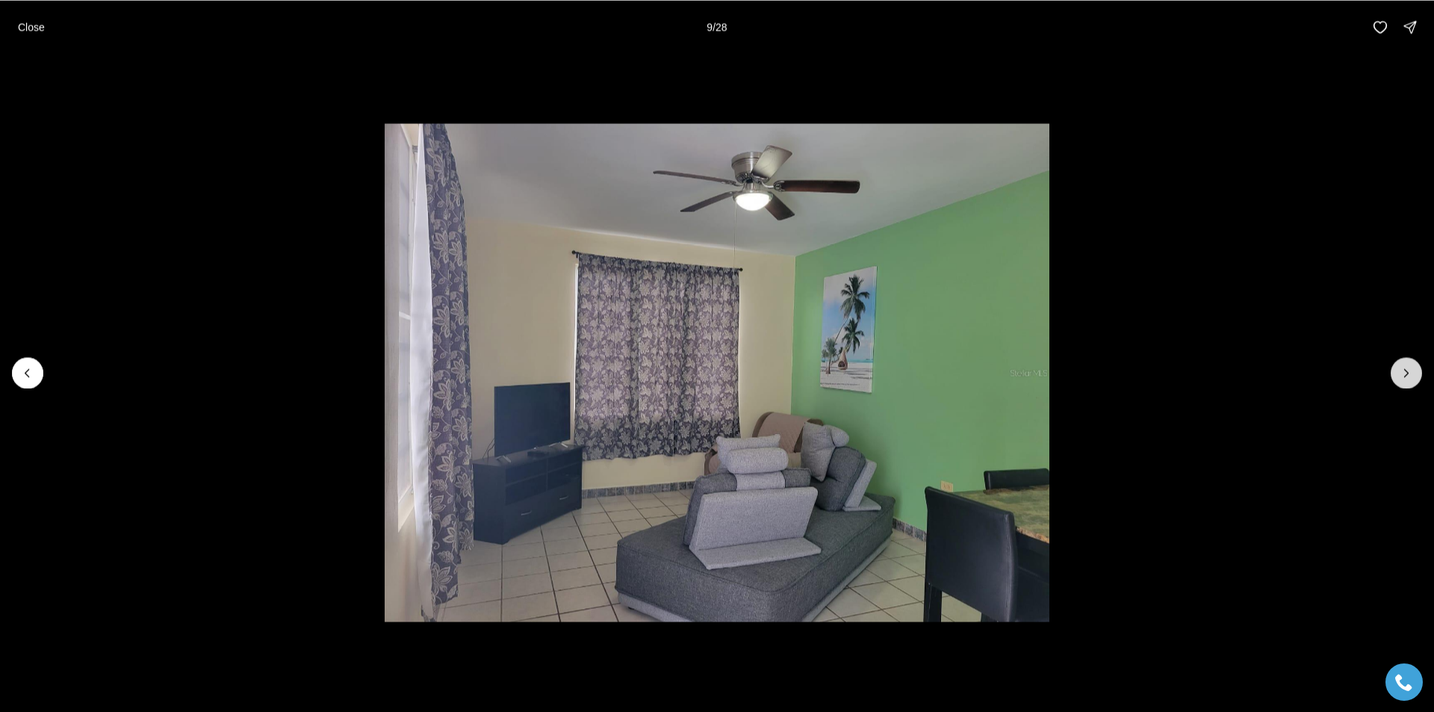
click at [1400, 367] on icon "Next slide" at bounding box center [1405, 372] width 15 height 15
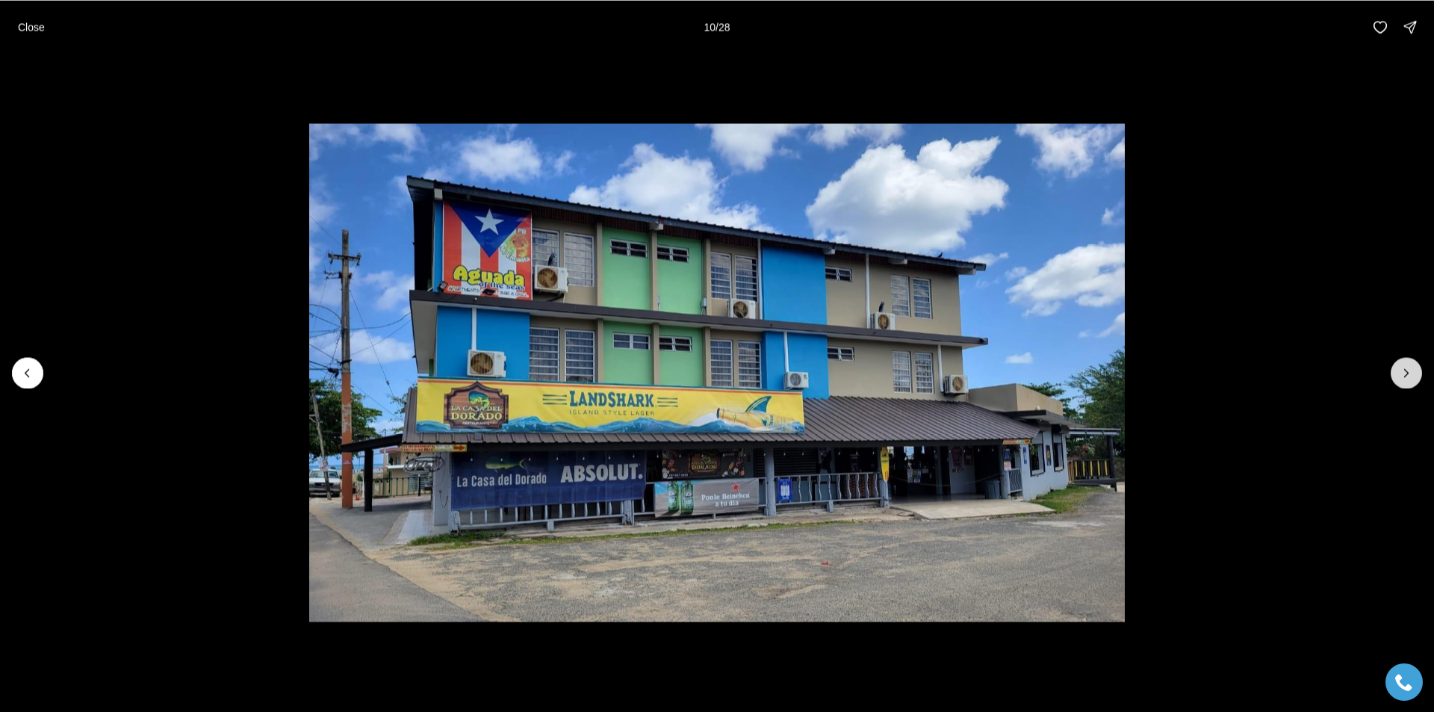
click at [1400, 367] on icon "Next slide" at bounding box center [1405, 372] width 15 height 15
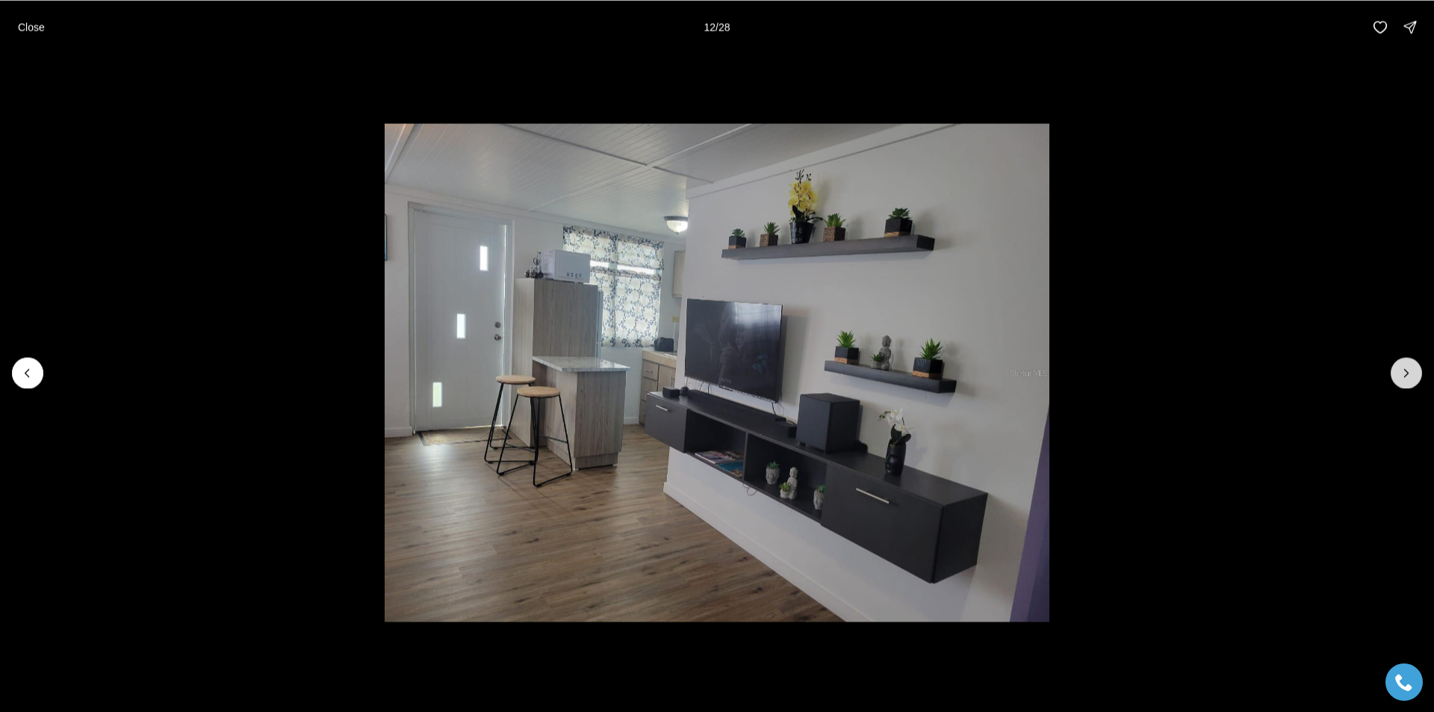
click at [1400, 367] on icon "Next slide" at bounding box center [1405, 372] width 15 height 15
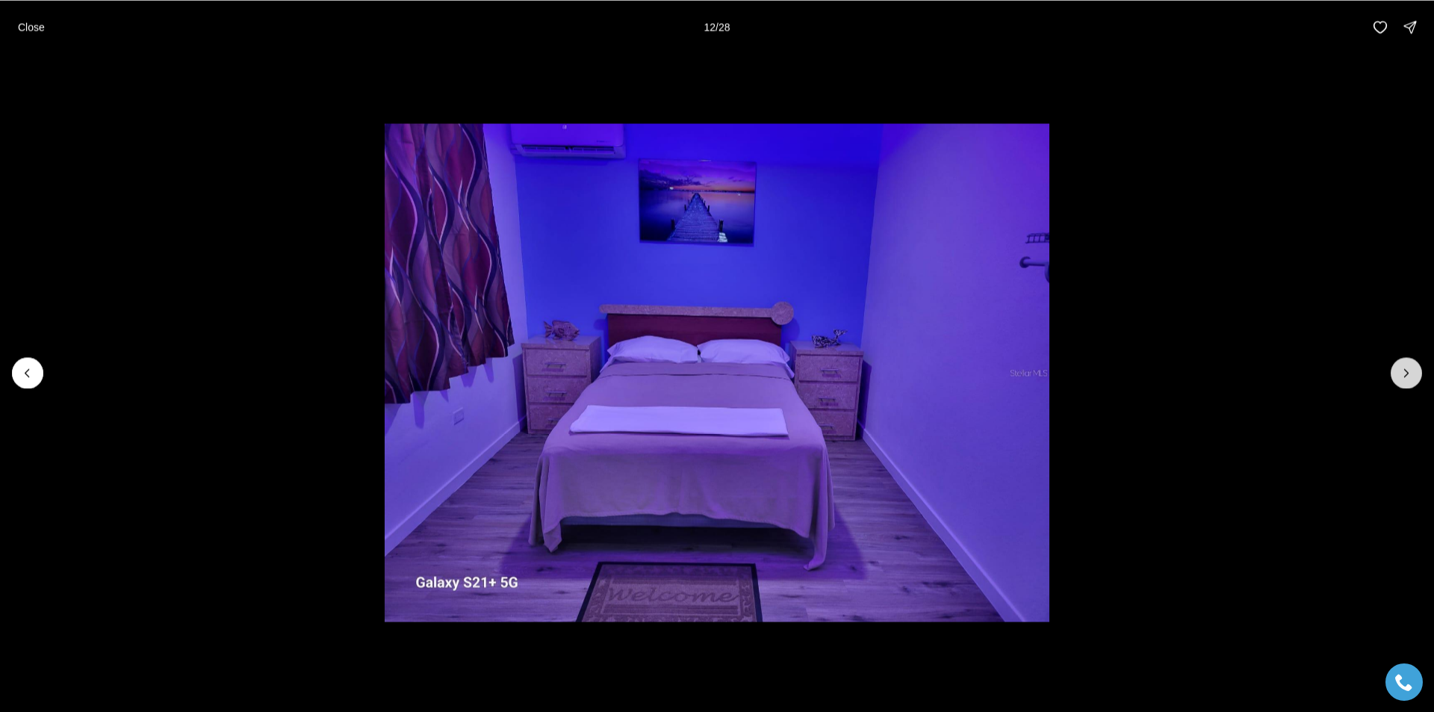
click at [1400, 367] on icon "Next slide" at bounding box center [1405, 372] width 15 height 15
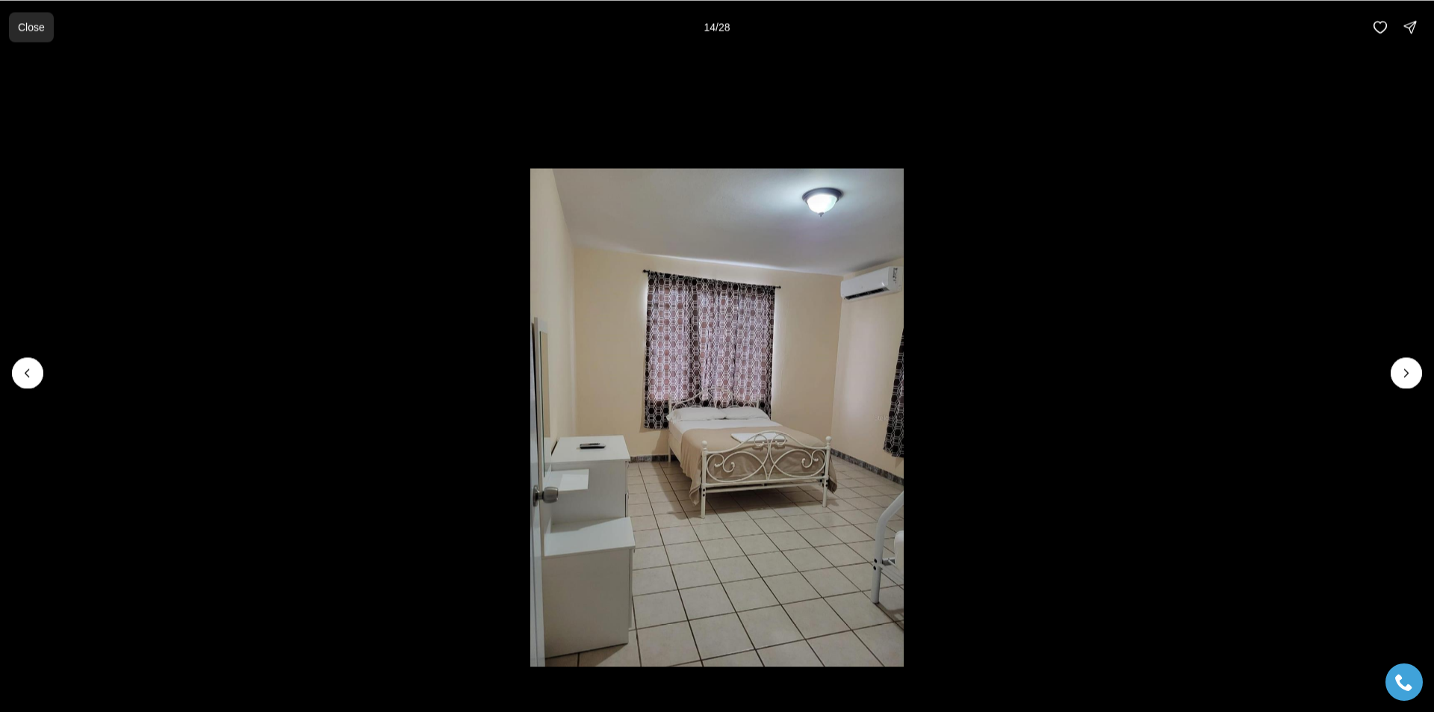
click at [25, 21] on p "Close" at bounding box center [31, 27] width 27 height 12
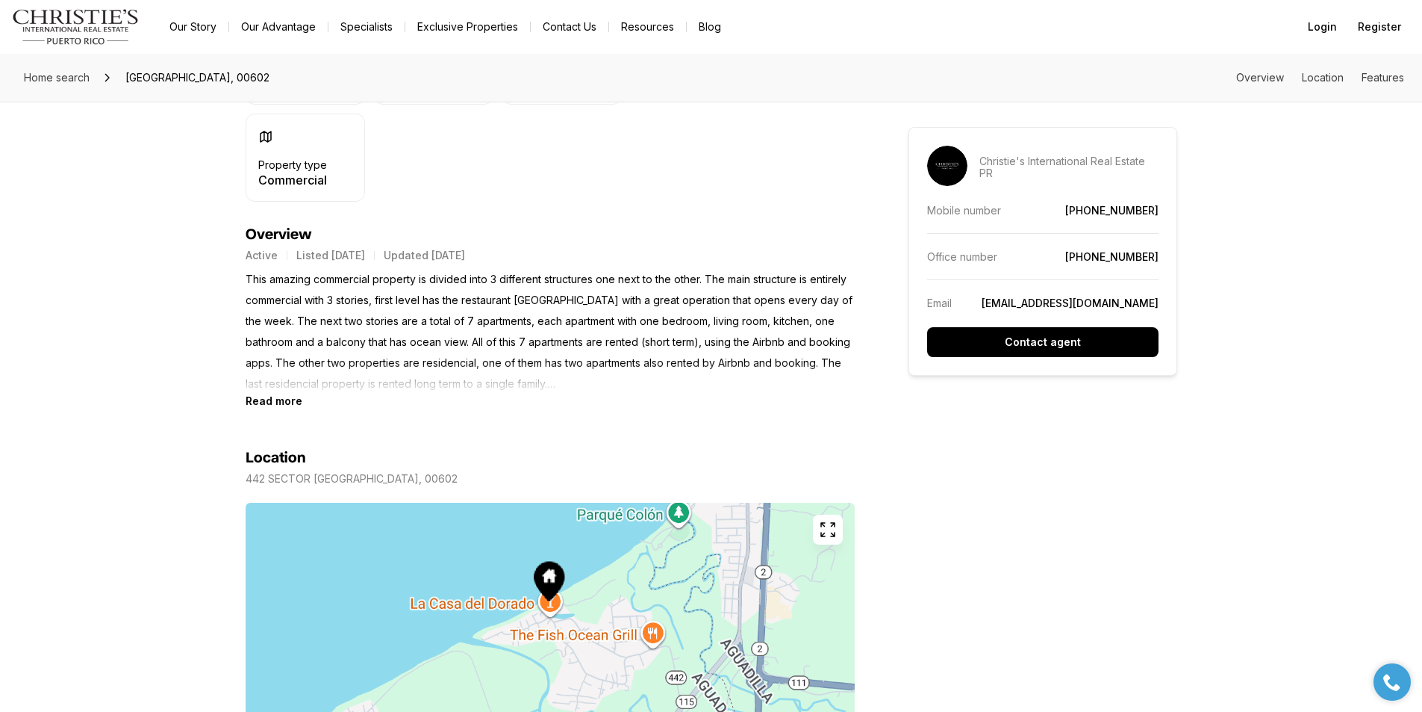
scroll to position [448, 0]
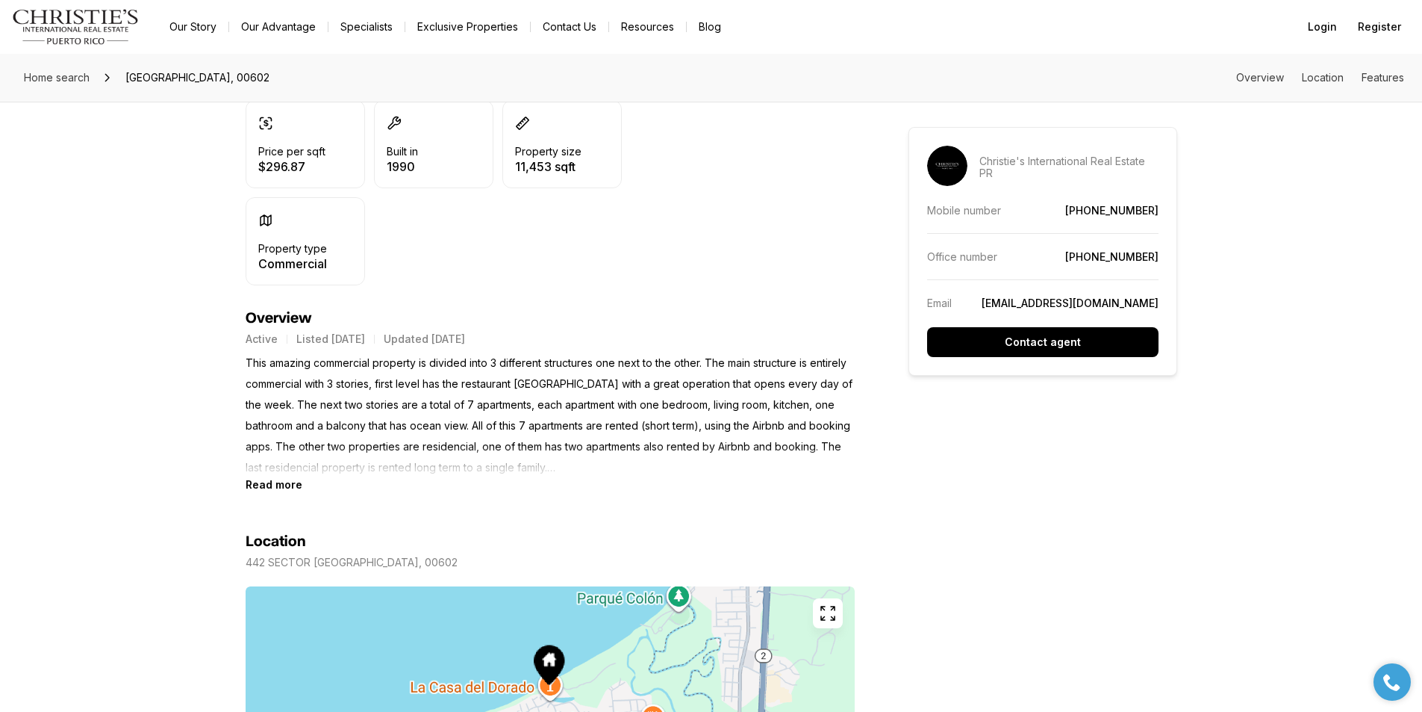
click at [254, 492] on section "Location 442 SECTOR PLAYA AGUADA PR, 00602 Copy address" at bounding box center [550, 675] width 609 height 368
click at [269, 485] on b "Read more" at bounding box center [274, 484] width 57 height 13
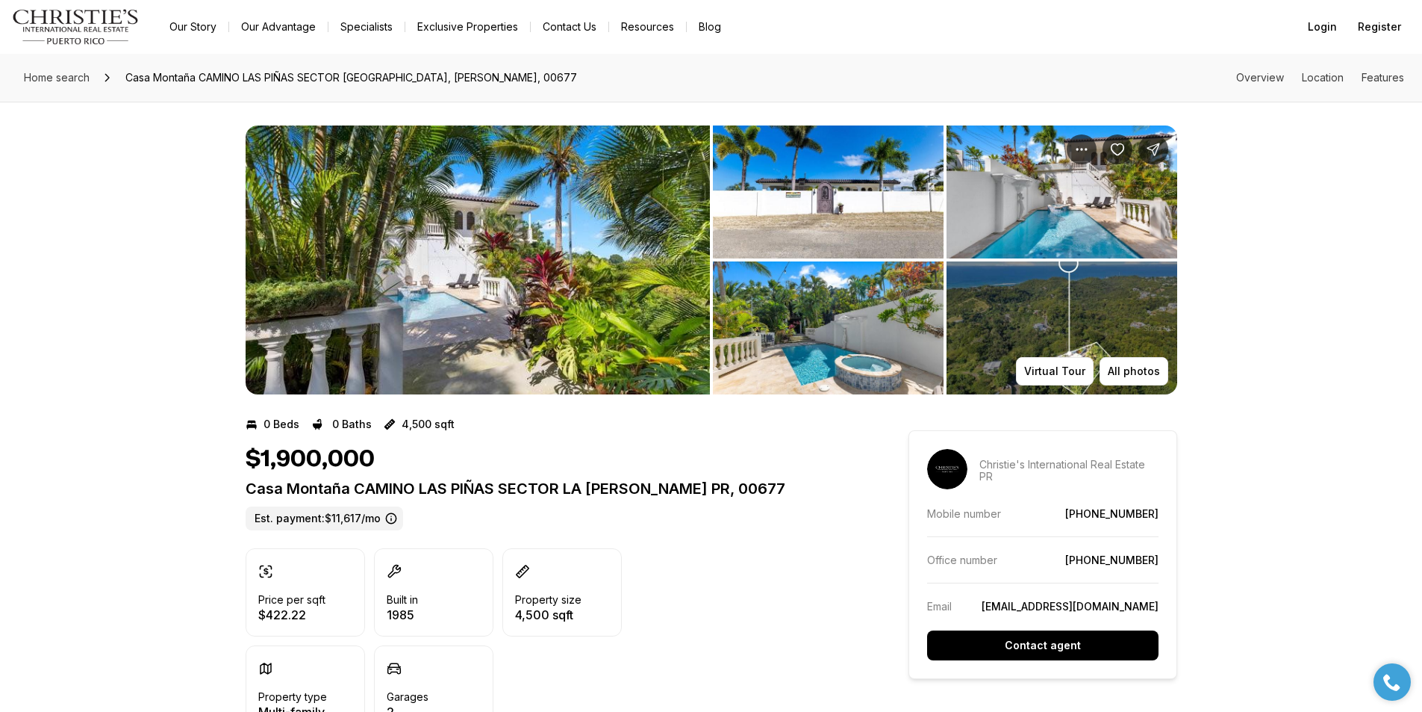
click at [565, 290] on img "View image gallery" at bounding box center [478, 259] width 464 height 269
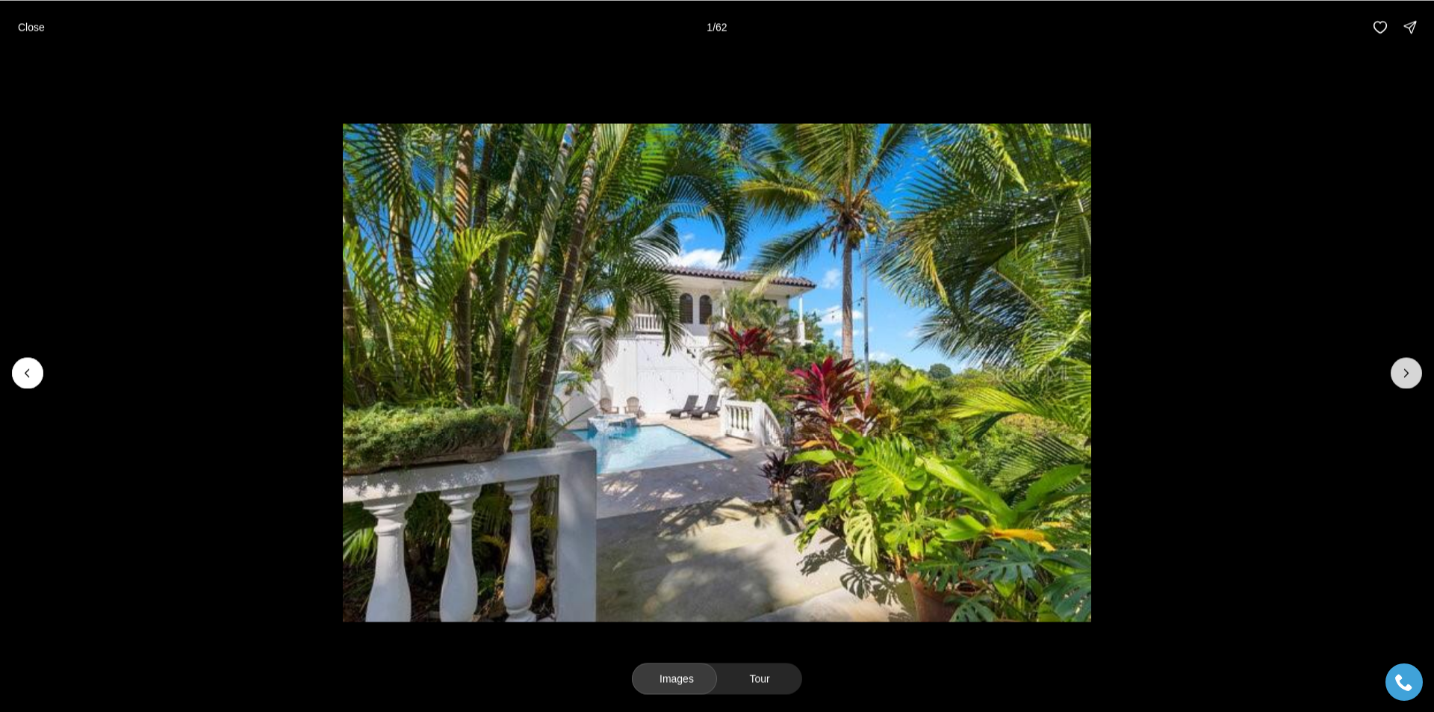
click at [1399, 369] on icon "Next slide" at bounding box center [1405, 372] width 15 height 15
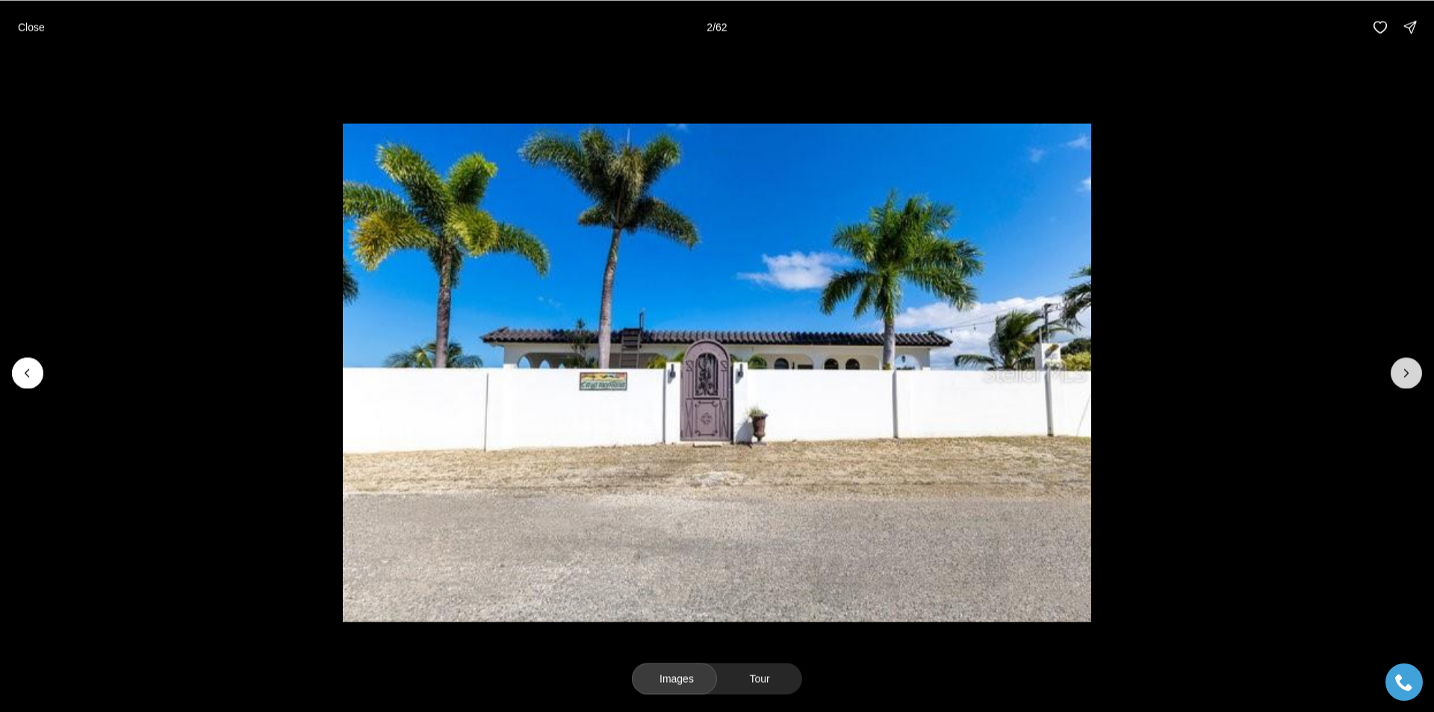
click at [1401, 369] on icon "Next slide" at bounding box center [1405, 372] width 15 height 15
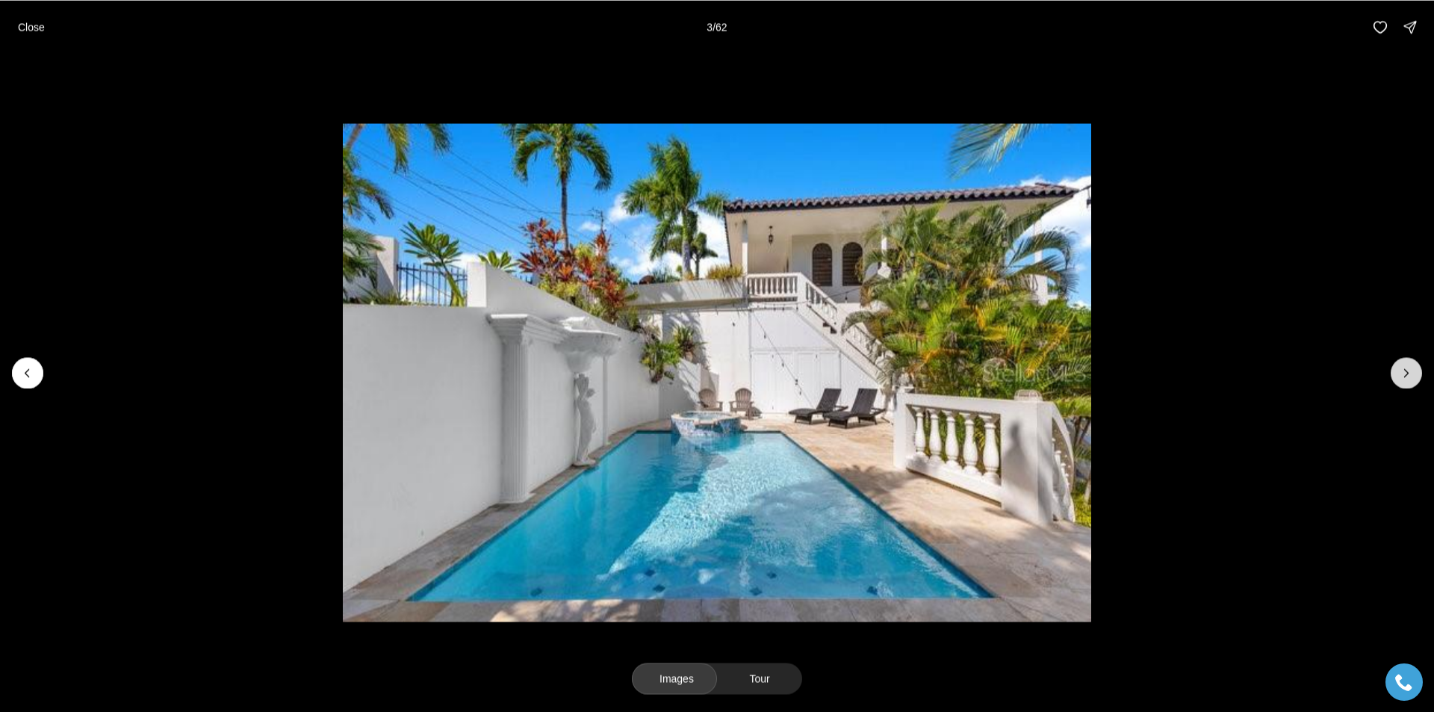
click at [1401, 369] on icon "Next slide" at bounding box center [1405, 372] width 15 height 15
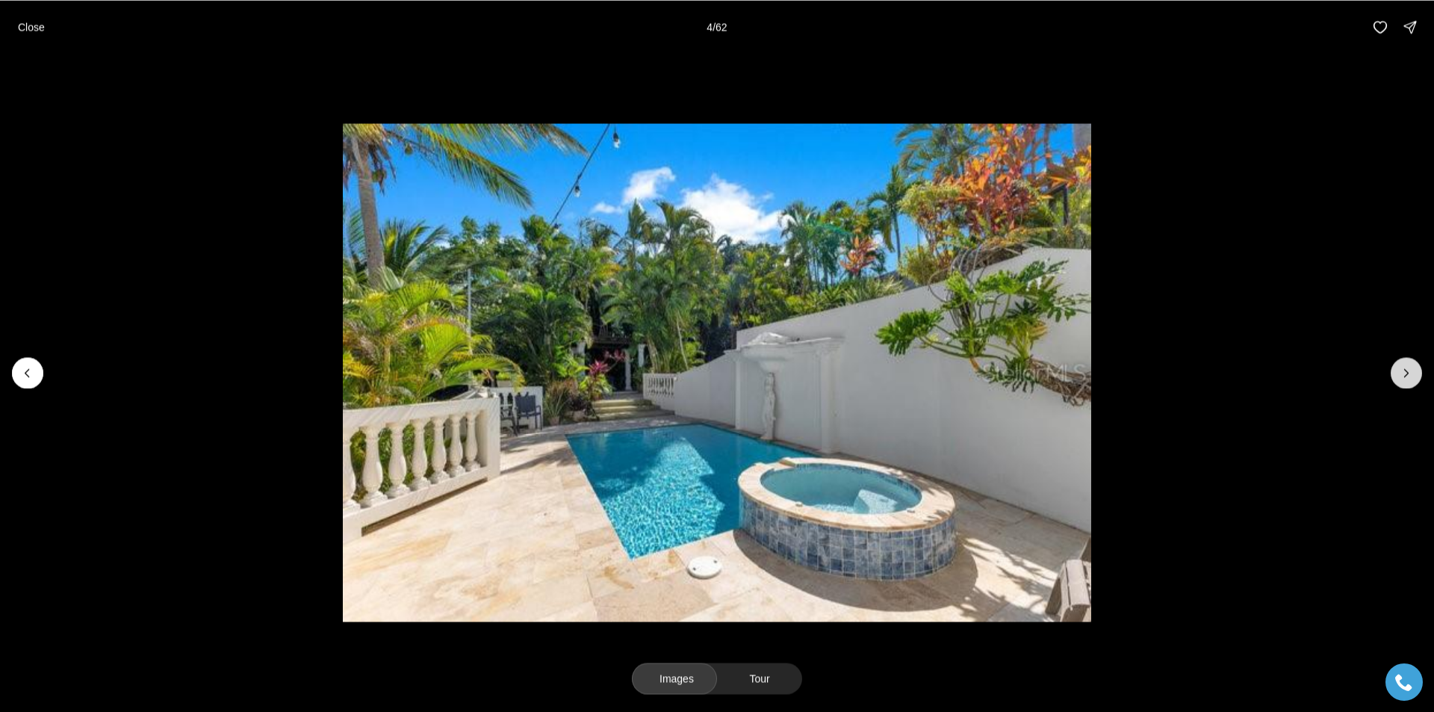
click at [1401, 369] on icon "Next slide" at bounding box center [1405, 372] width 15 height 15
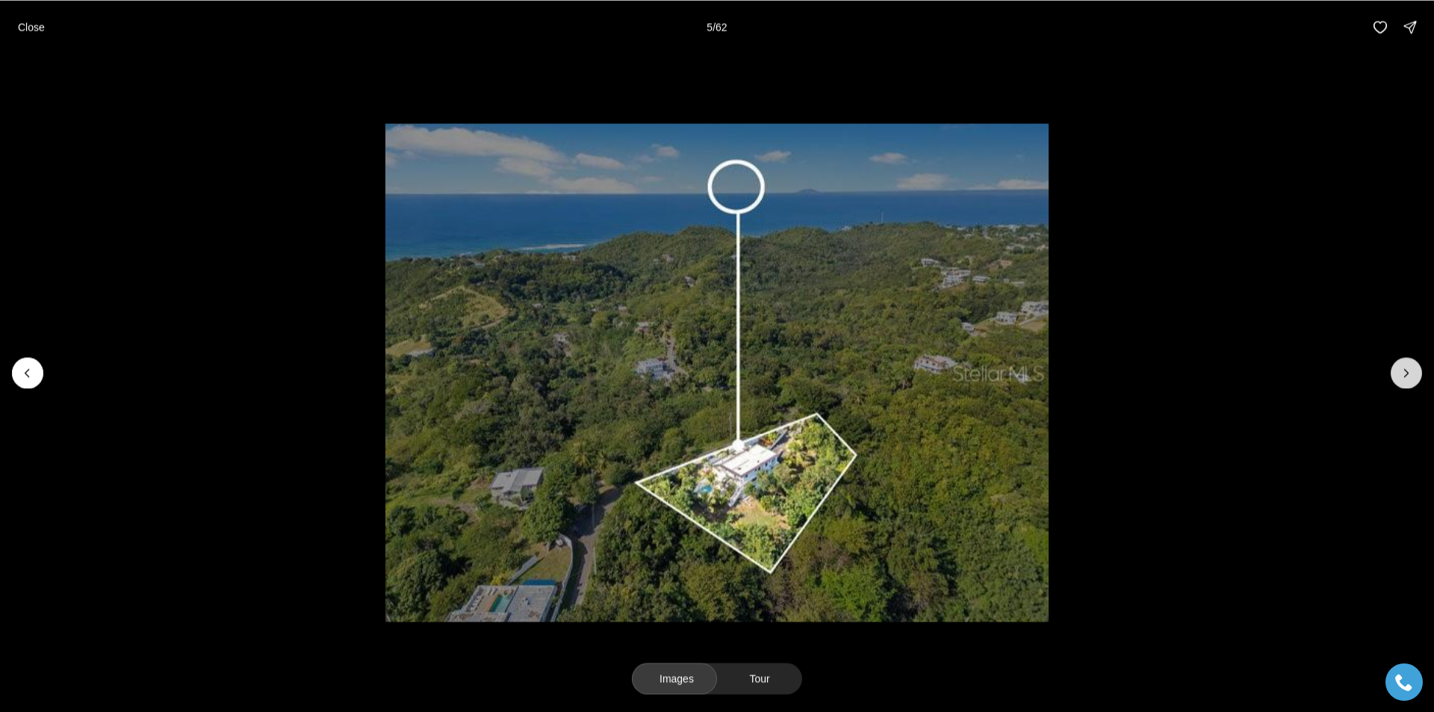
click at [1401, 369] on icon "Next slide" at bounding box center [1405, 372] width 15 height 15
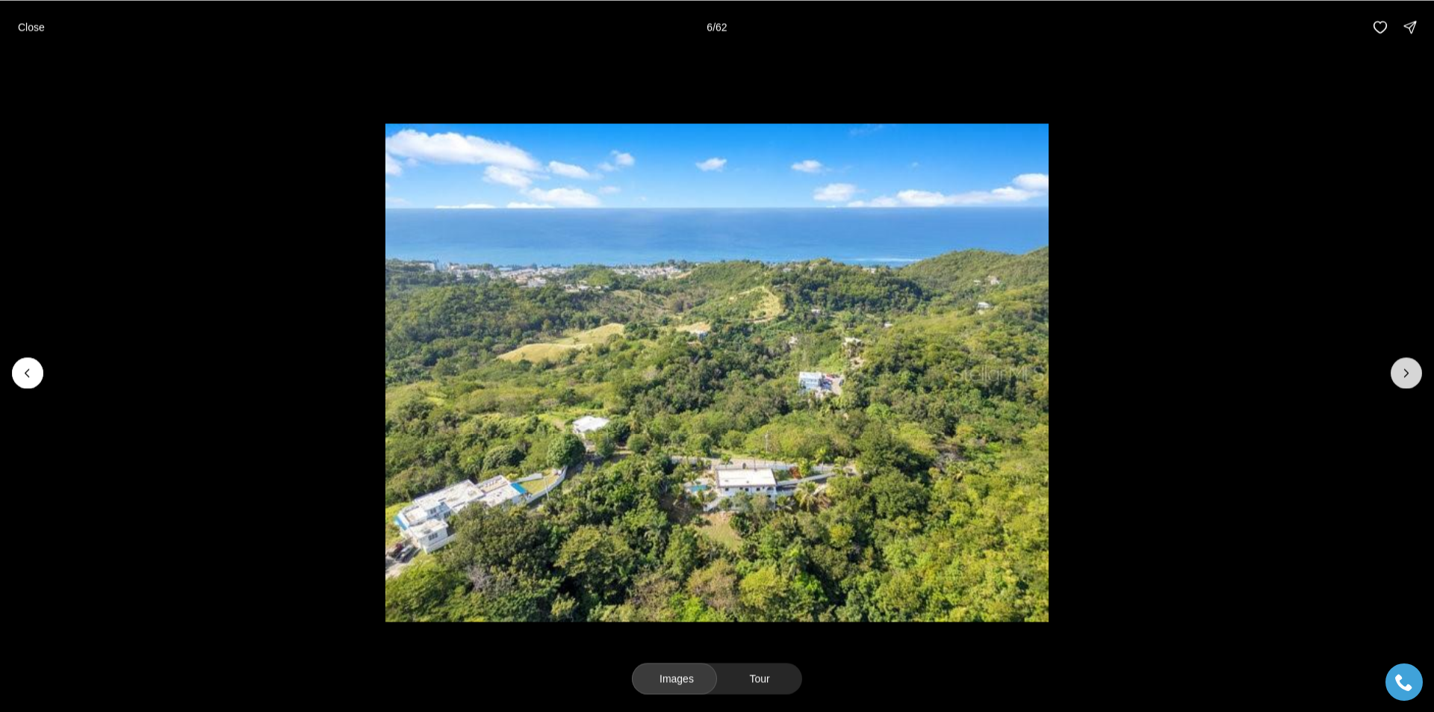
click at [1401, 369] on icon "Next slide" at bounding box center [1405, 372] width 15 height 15
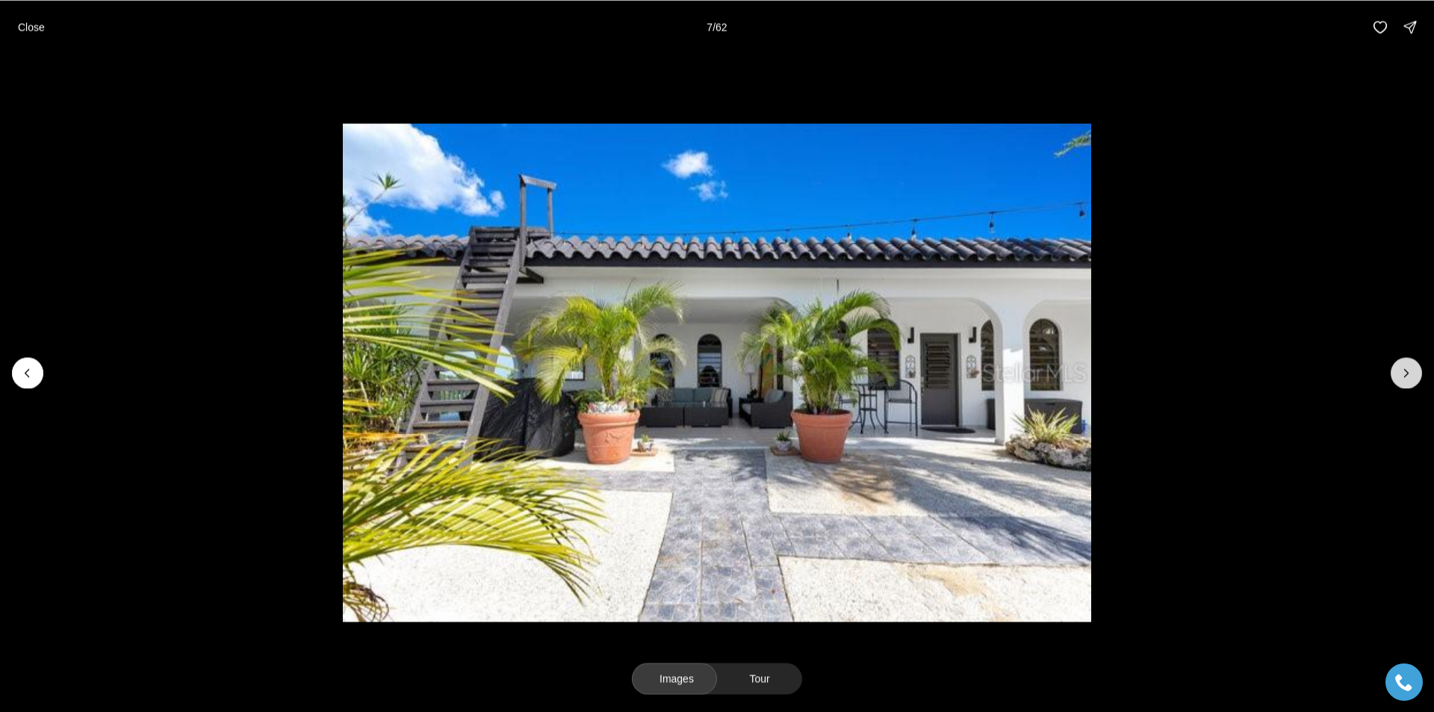
click at [1401, 369] on icon "Next slide" at bounding box center [1405, 372] width 15 height 15
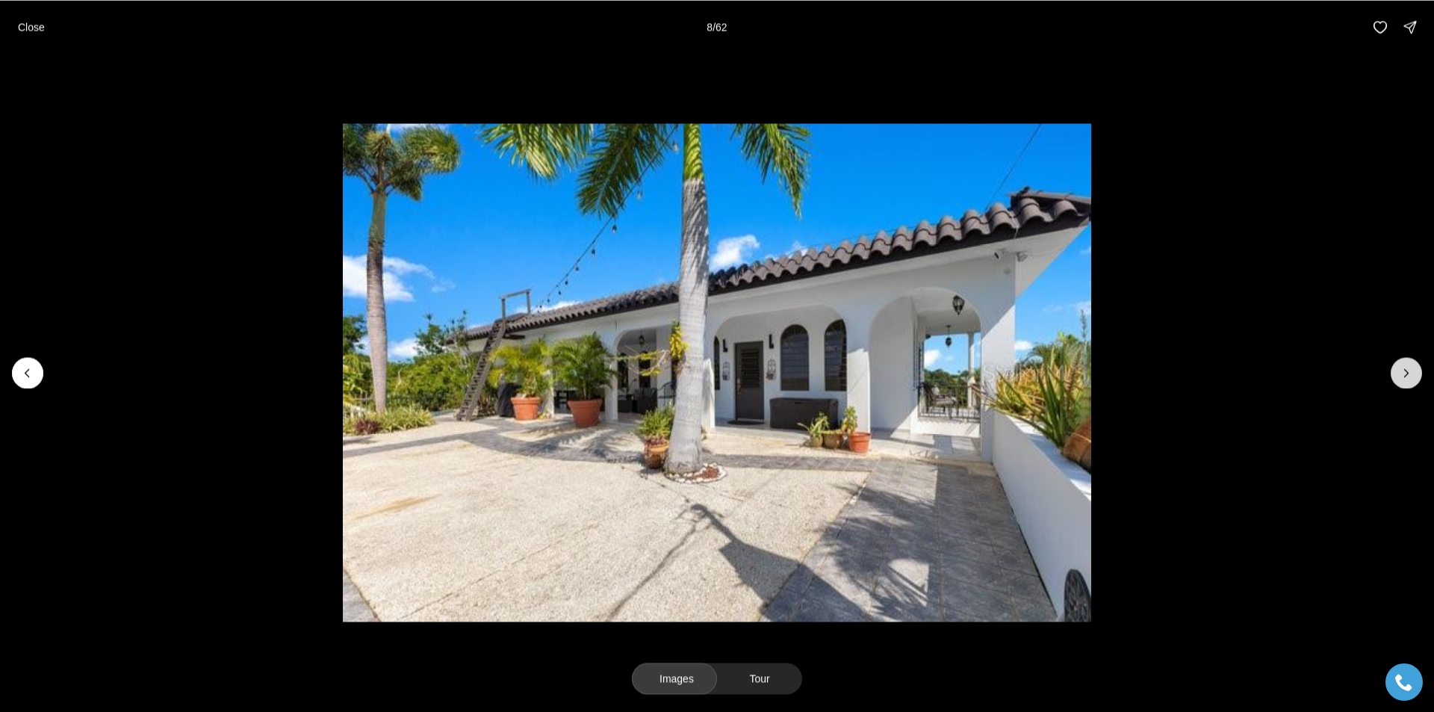
click at [1403, 369] on icon "Next slide" at bounding box center [1405, 372] width 15 height 15
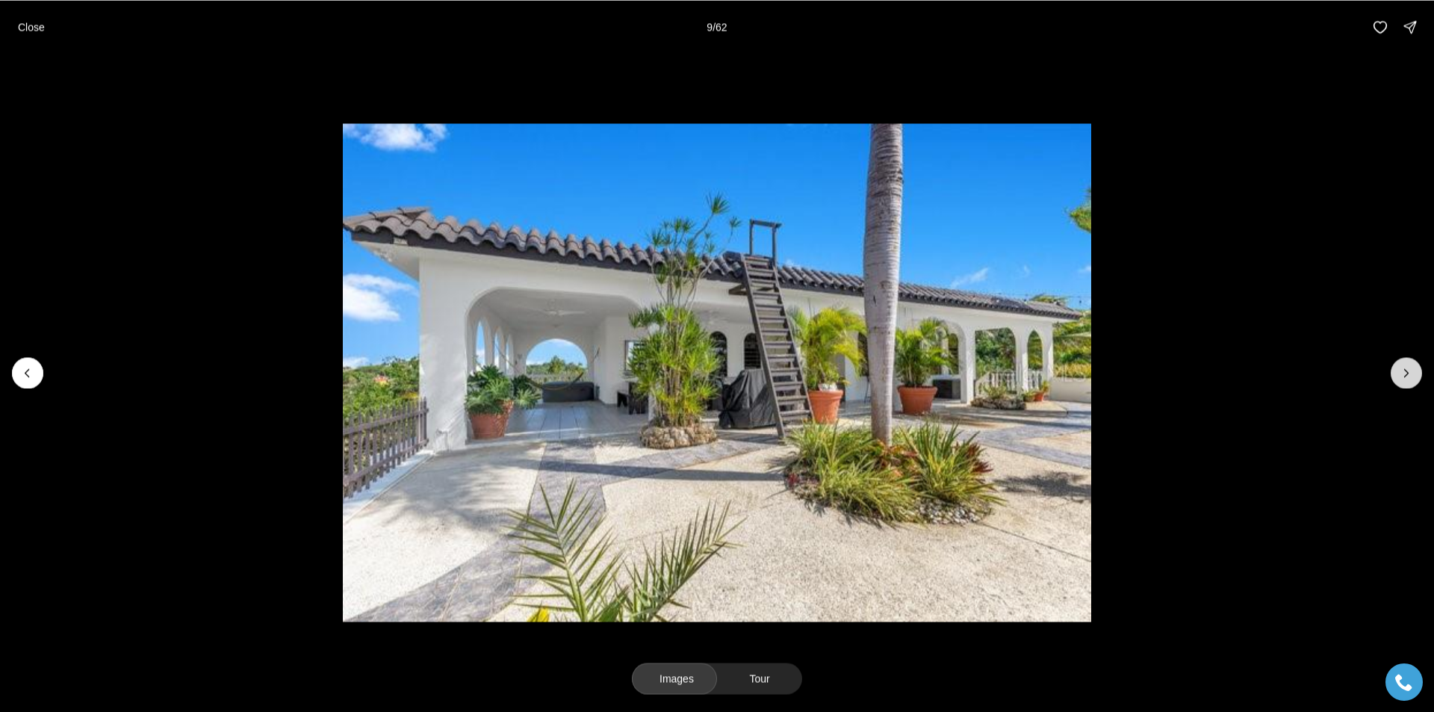
click at [1403, 369] on icon "Next slide" at bounding box center [1405, 372] width 15 height 15
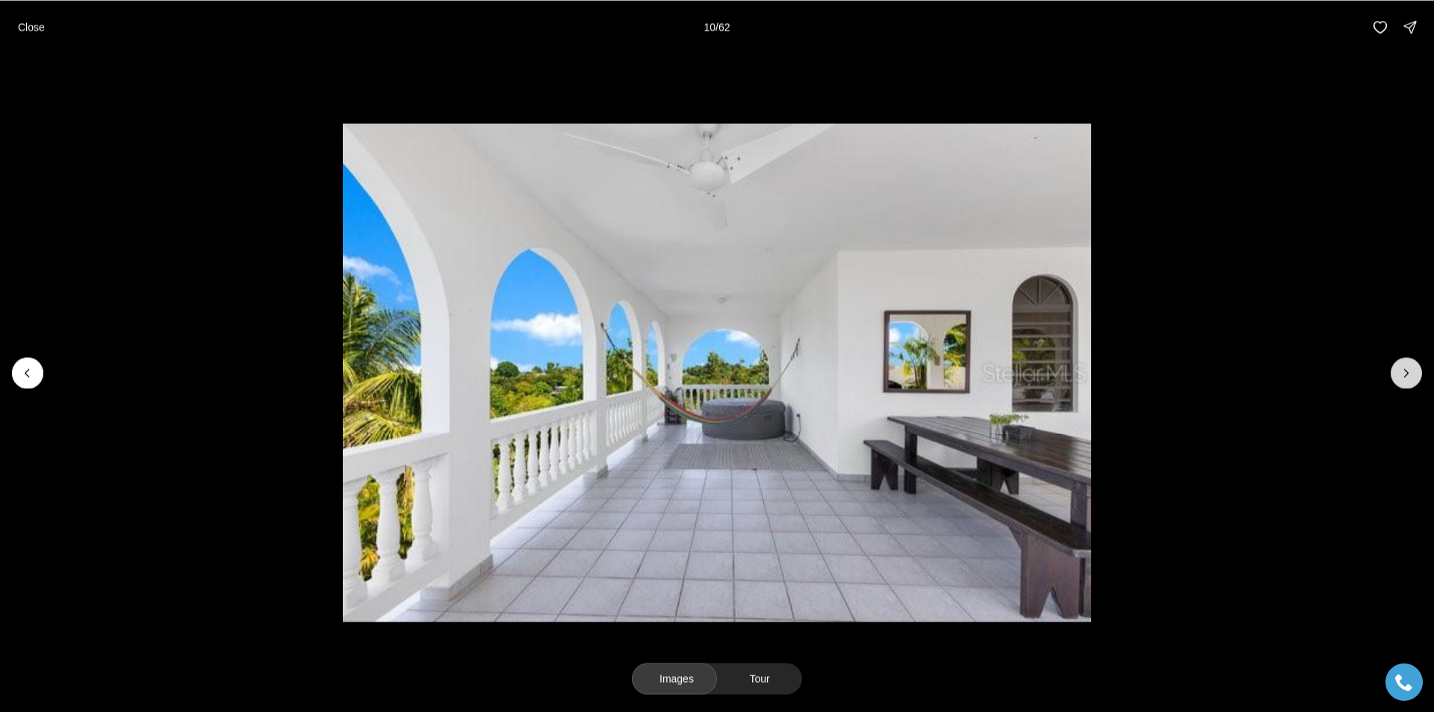
click at [1403, 369] on icon "Next slide" at bounding box center [1405, 372] width 15 height 15
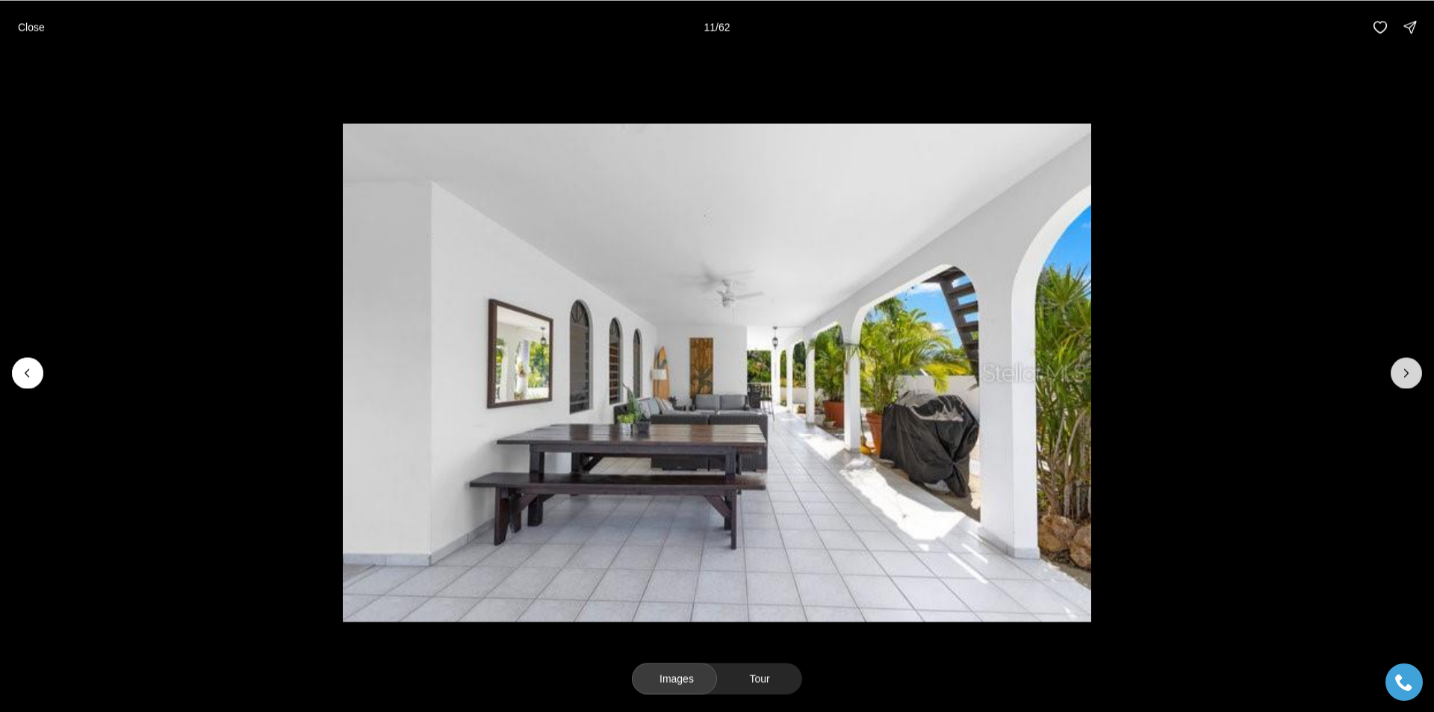
click at [1403, 369] on icon "Next slide" at bounding box center [1405, 372] width 15 height 15
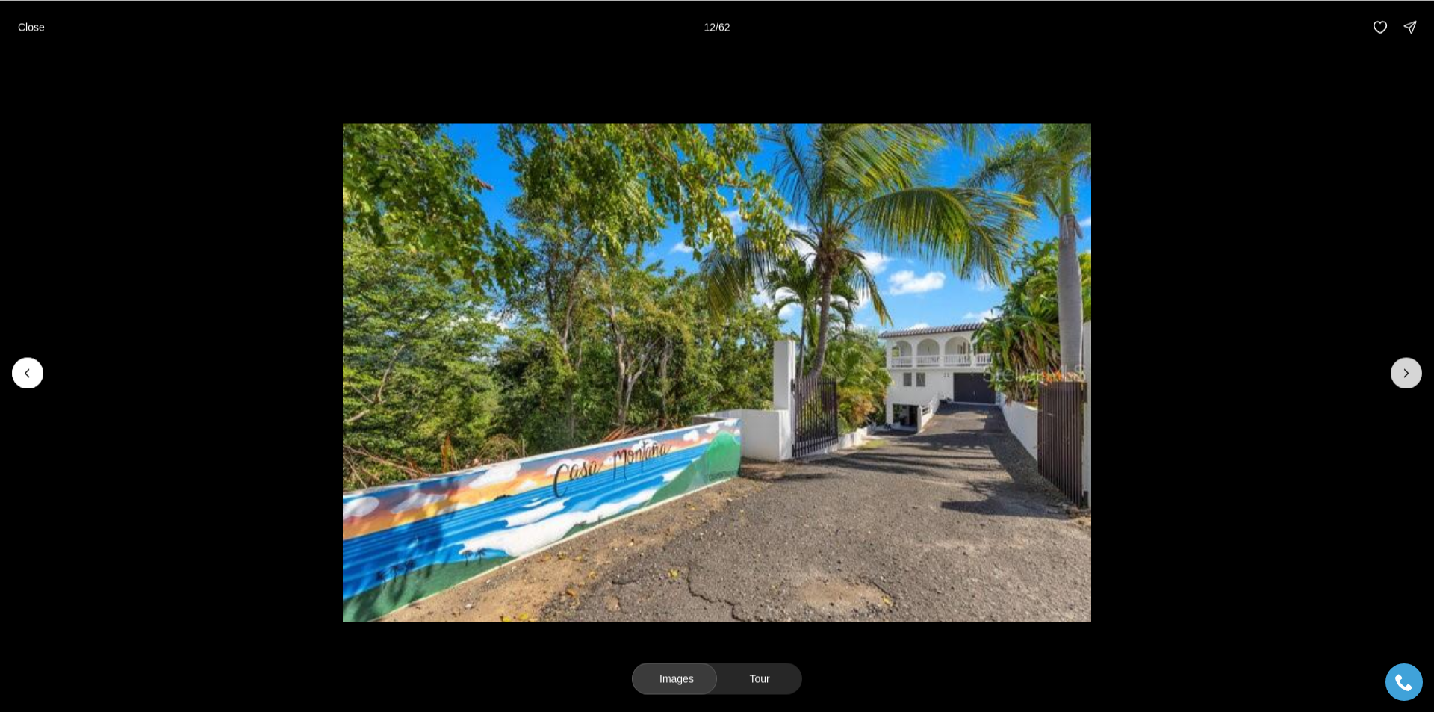
click at [1403, 369] on icon "Next slide" at bounding box center [1405, 372] width 15 height 15
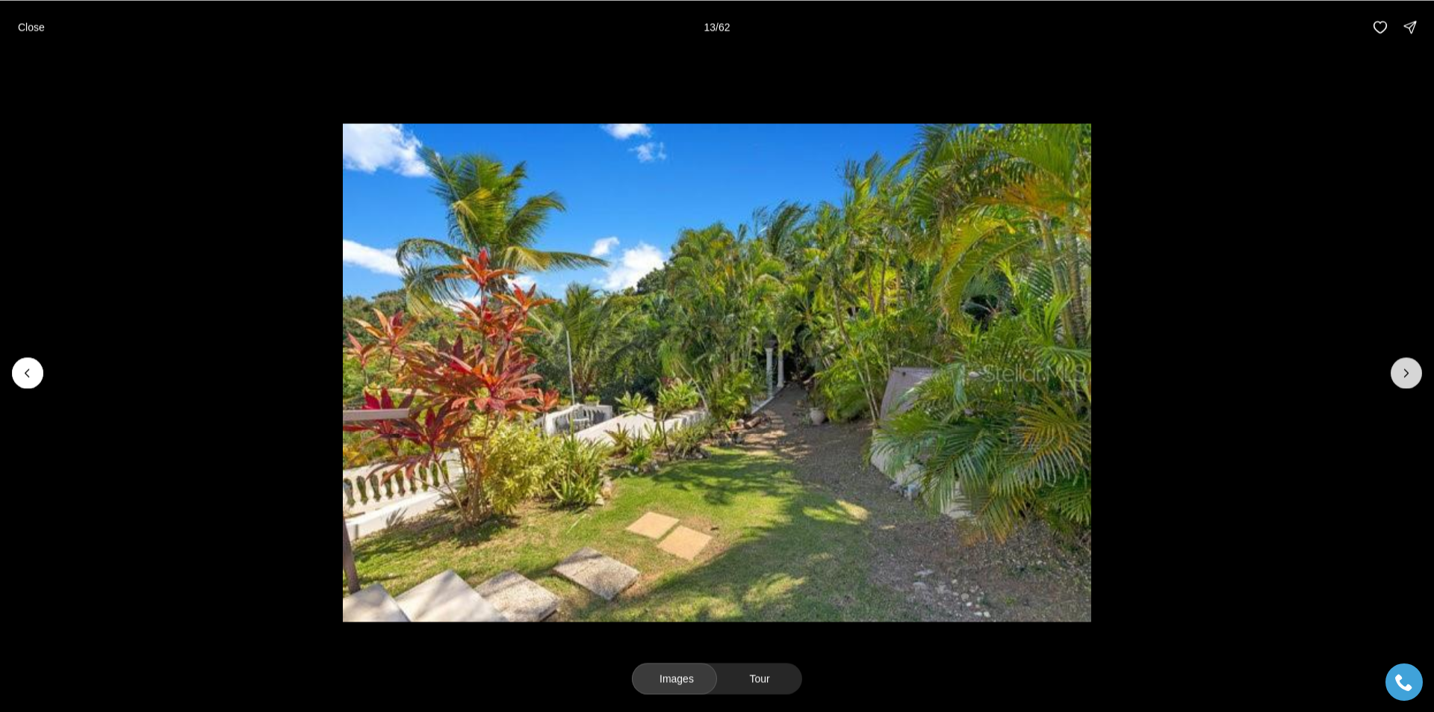
click at [1403, 369] on icon "Next slide" at bounding box center [1405, 372] width 15 height 15
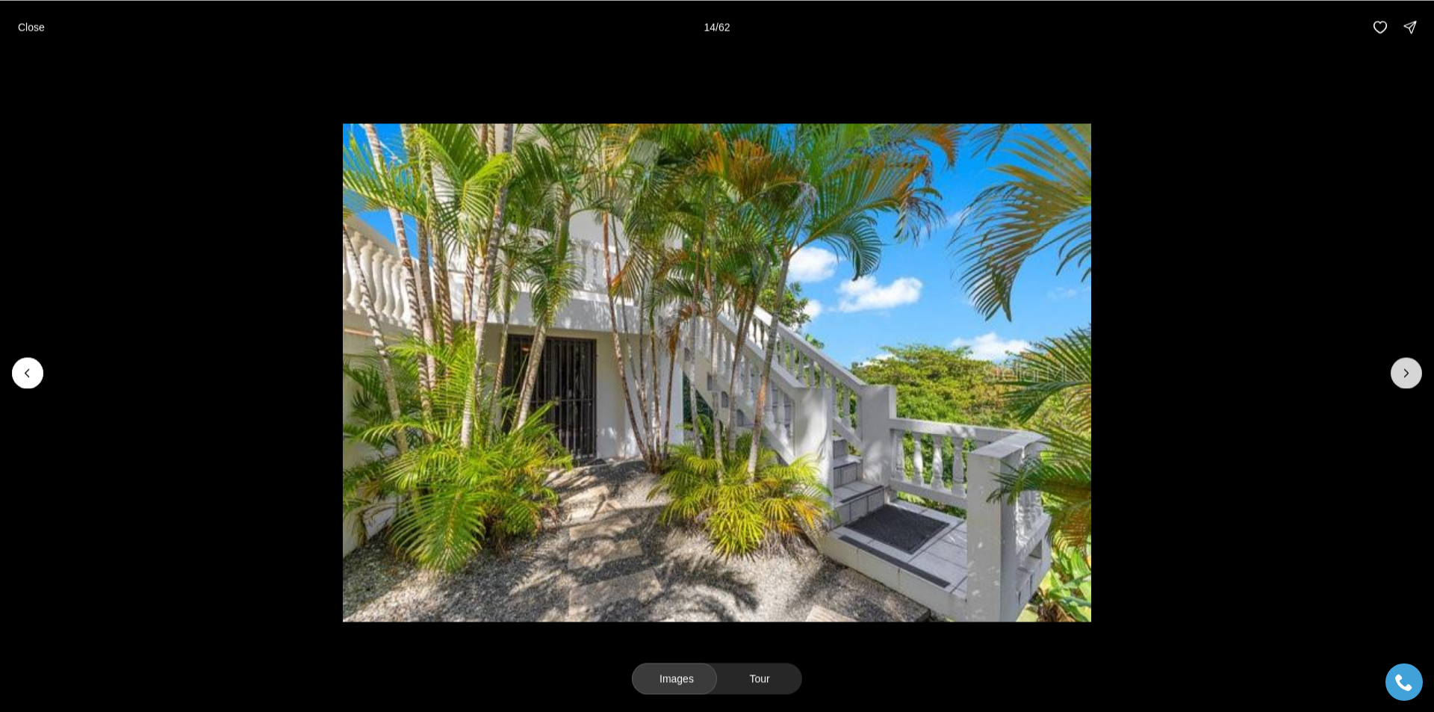
click at [1403, 369] on icon "Next slide" at bounding box center [1405, 372] width 15 height 15
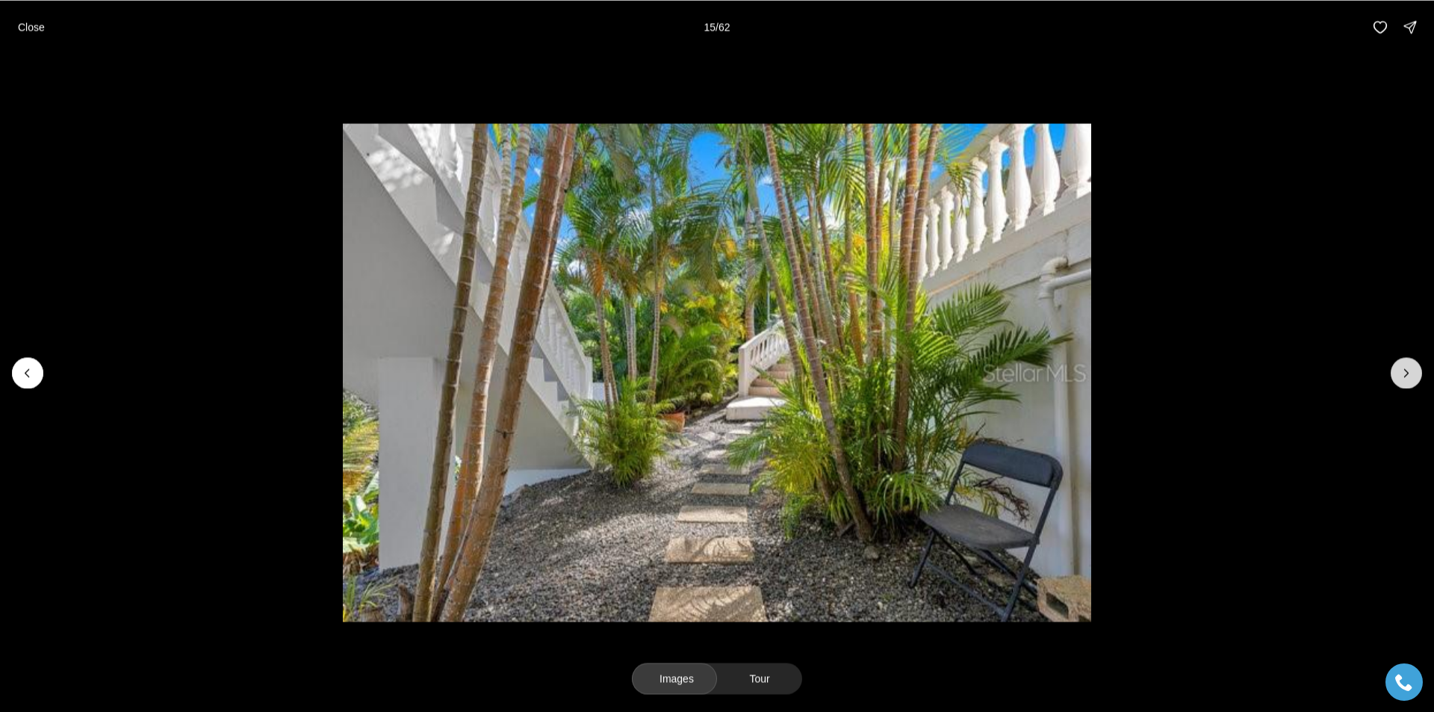
click at [1403, 369] on icon "Next slide" at bounding box center [1405, 372] width 15 height 15
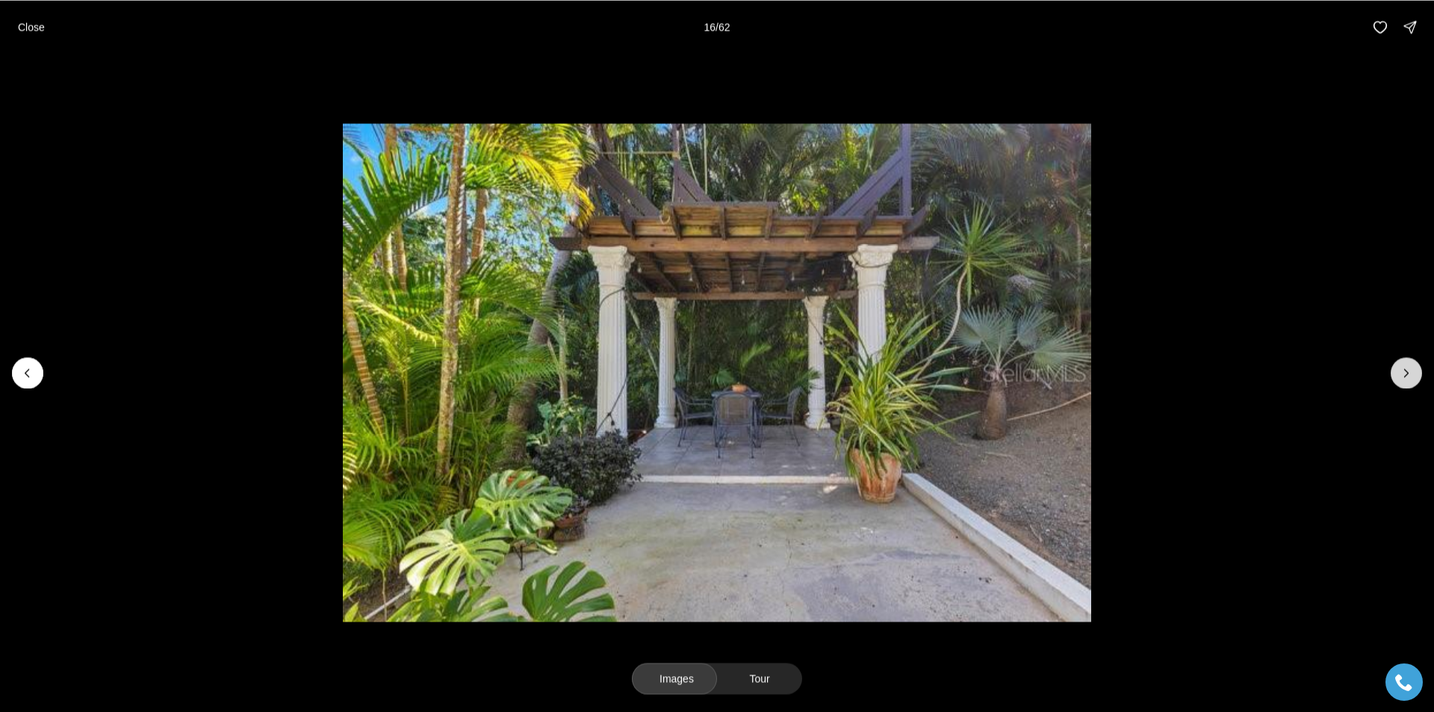
click at [1403, 369] on icon "Next slide" at bounding box center [1405, 372] width 15 height 15
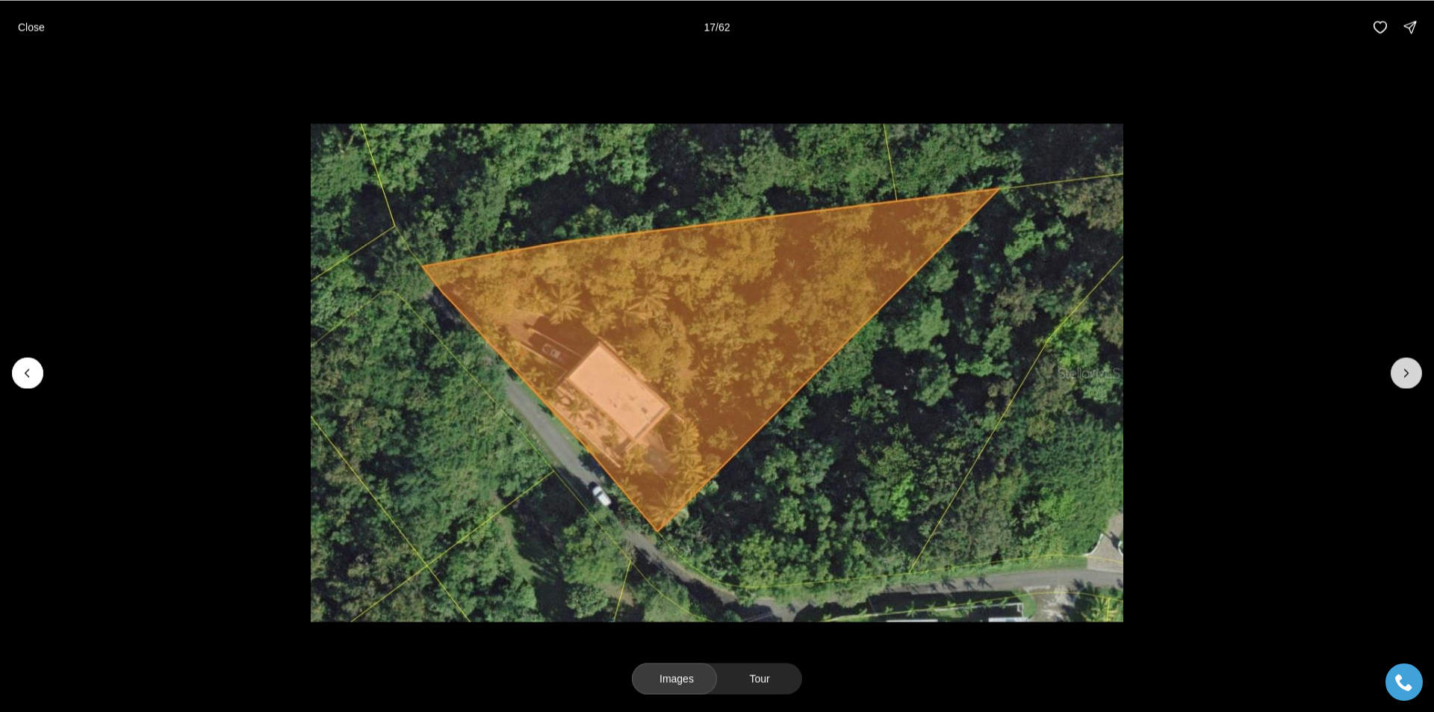
click at [1403, 369] on icon "Next slide" at bounding box center [1405, 372] width 15 height 15
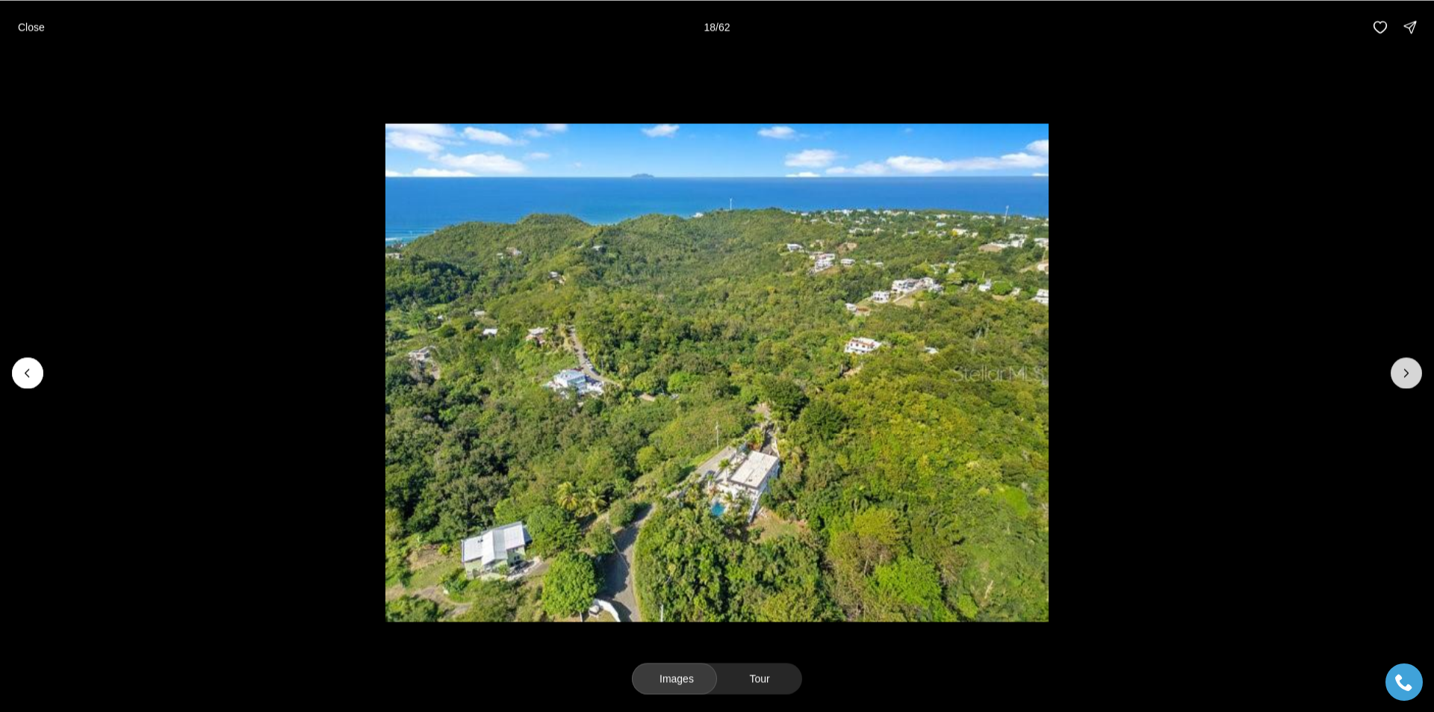
click at [1403, 369] on icon "Next slide" at bounding box center [1405, 372] width 15 height 15
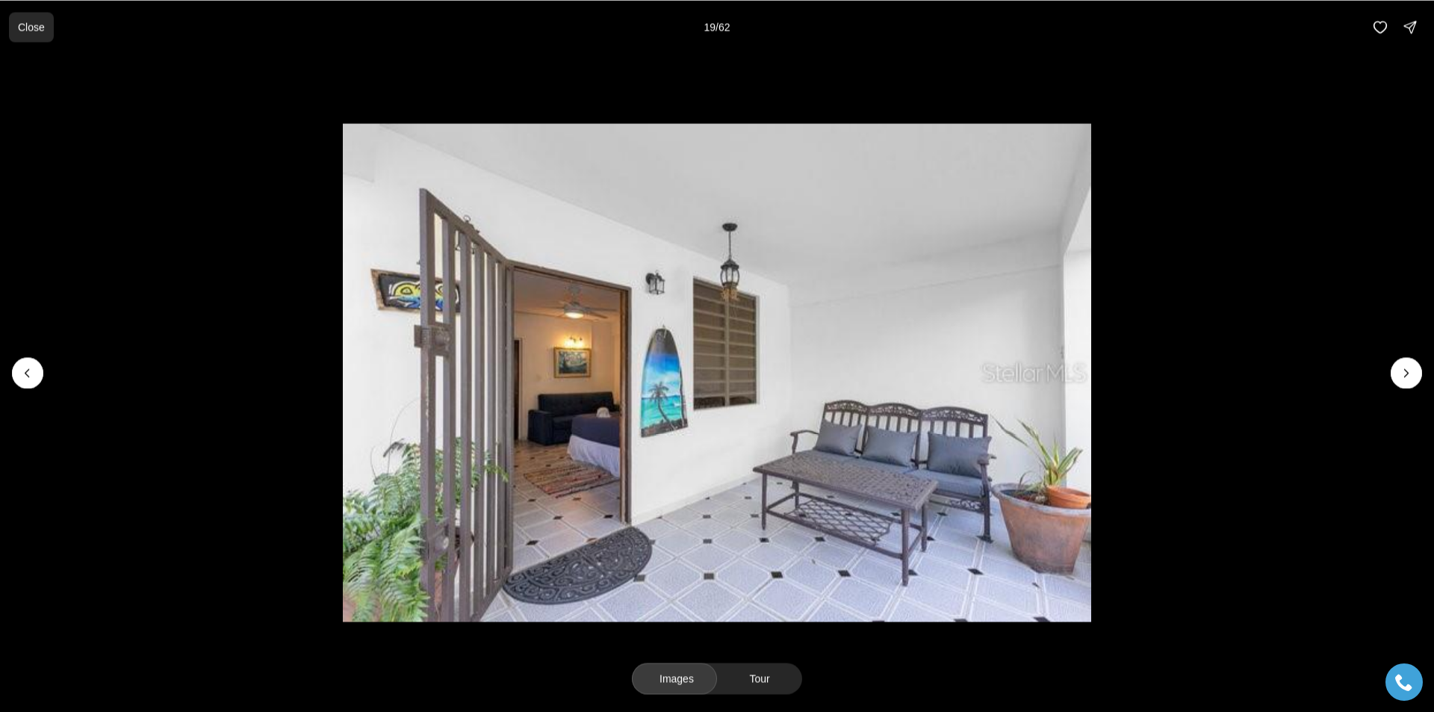
click at [34, 31] on p "Close" at bounding box center [31, 27] width 27 height 12
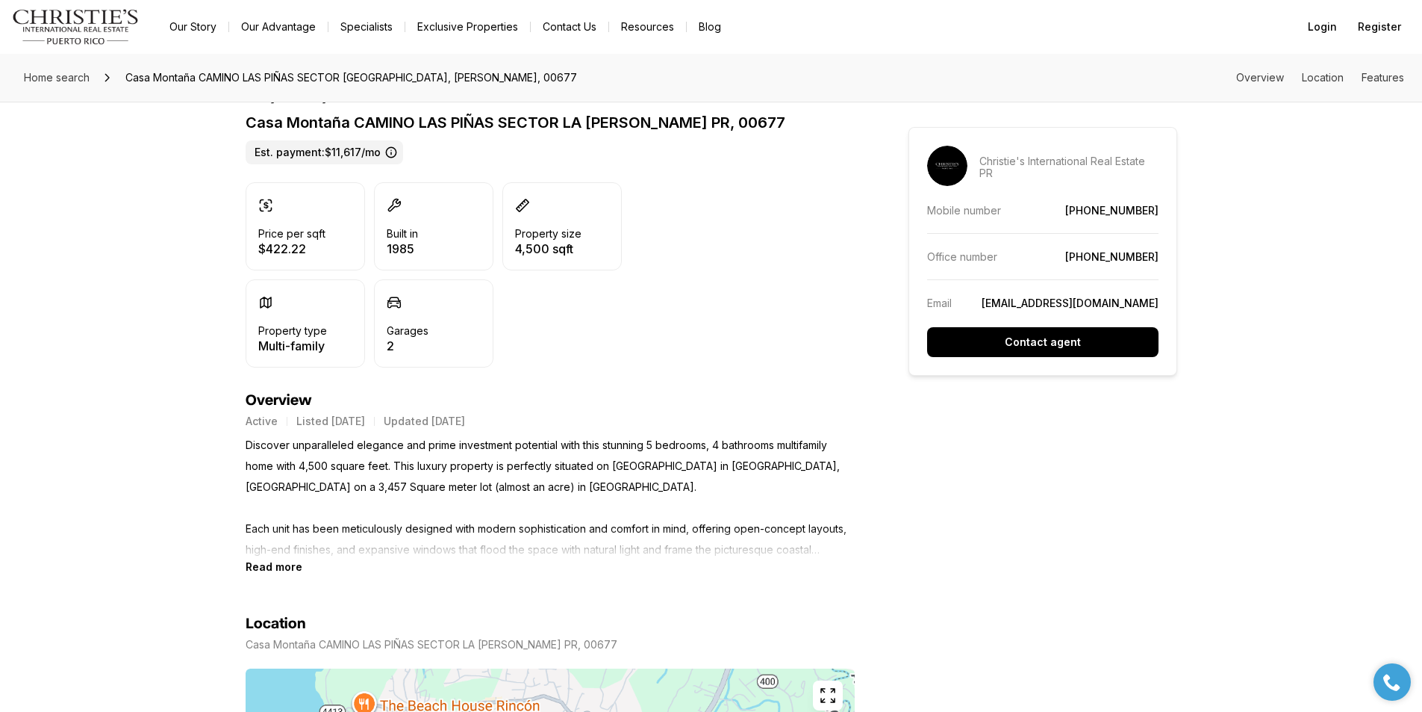
scroll to position [373, 0]
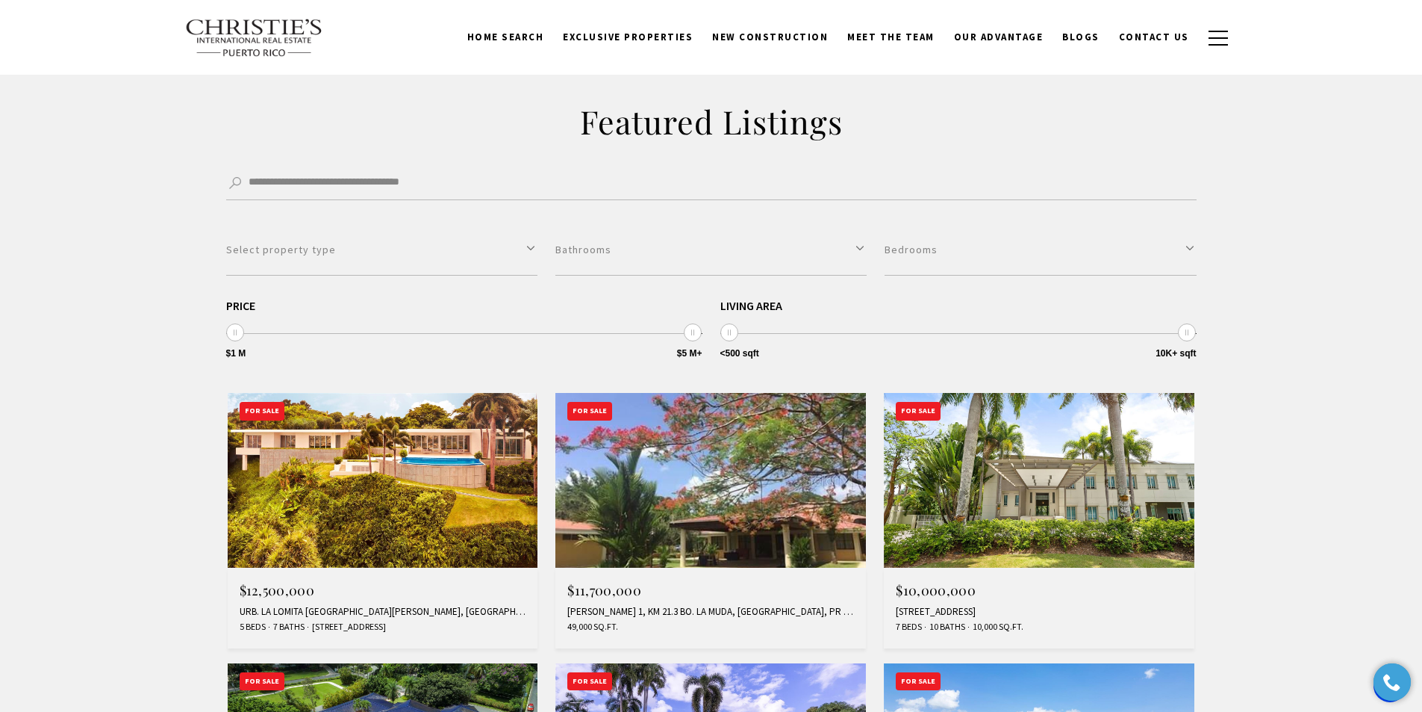
scroll to position [672, 0]
